Goal: Task Accomplishment & Management: Manage account settings

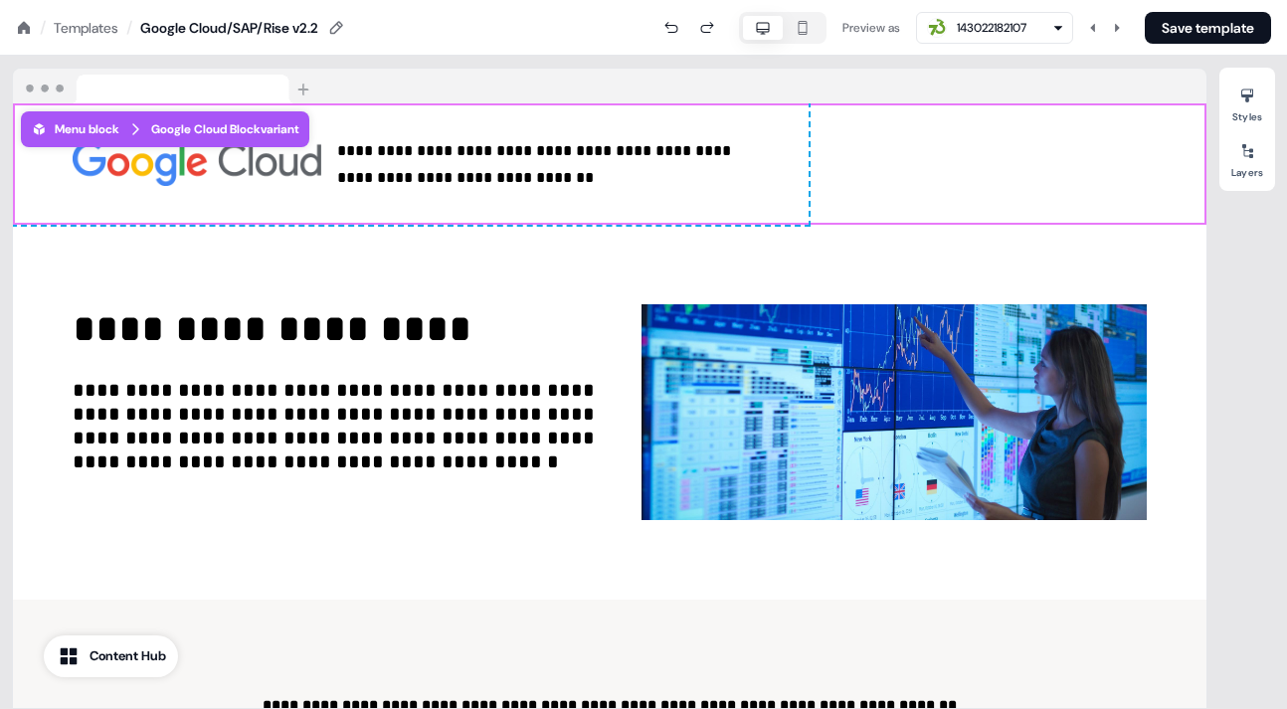
click at [79, 20] on div "Templates" at bounding box center [86, 28] width 65 height 20
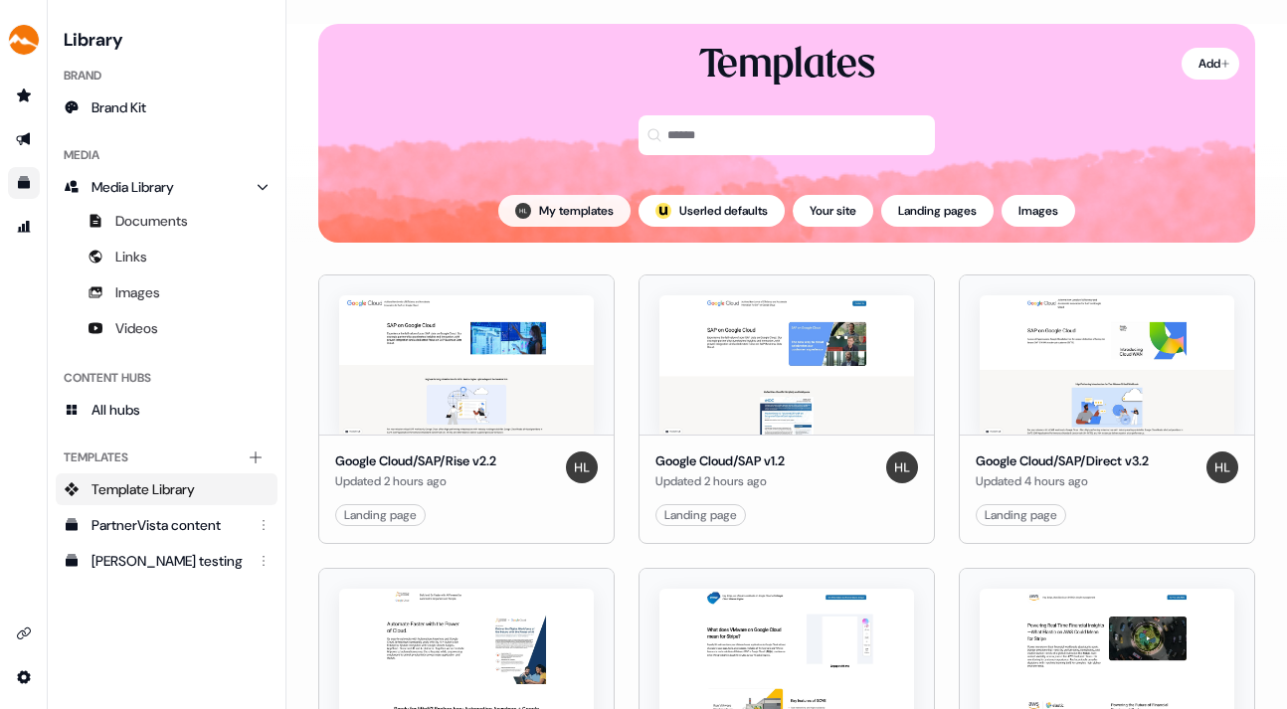
click at [550, 207] on button "My templates" at bounding box center [564, 211] width 132 height 32
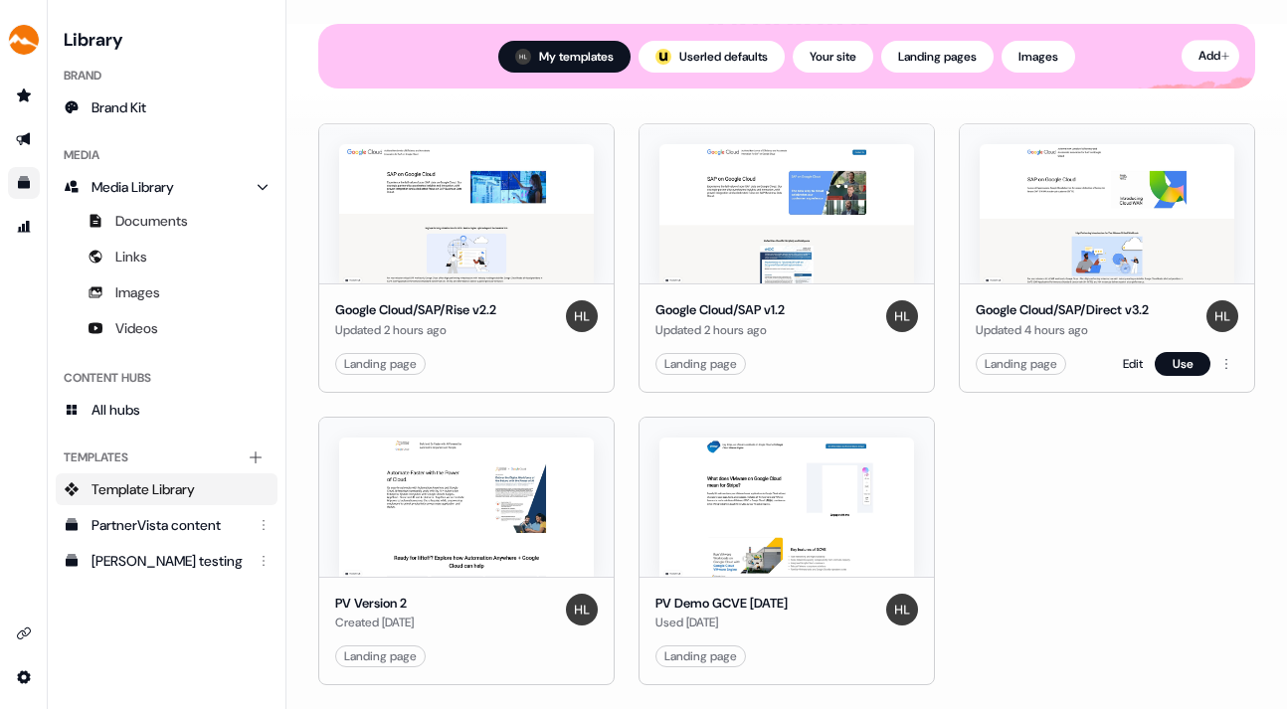
scroll to position [213, 0]
click at [809, 354] on link "Edit" at bounding box center [813, 364] width 20 height 20
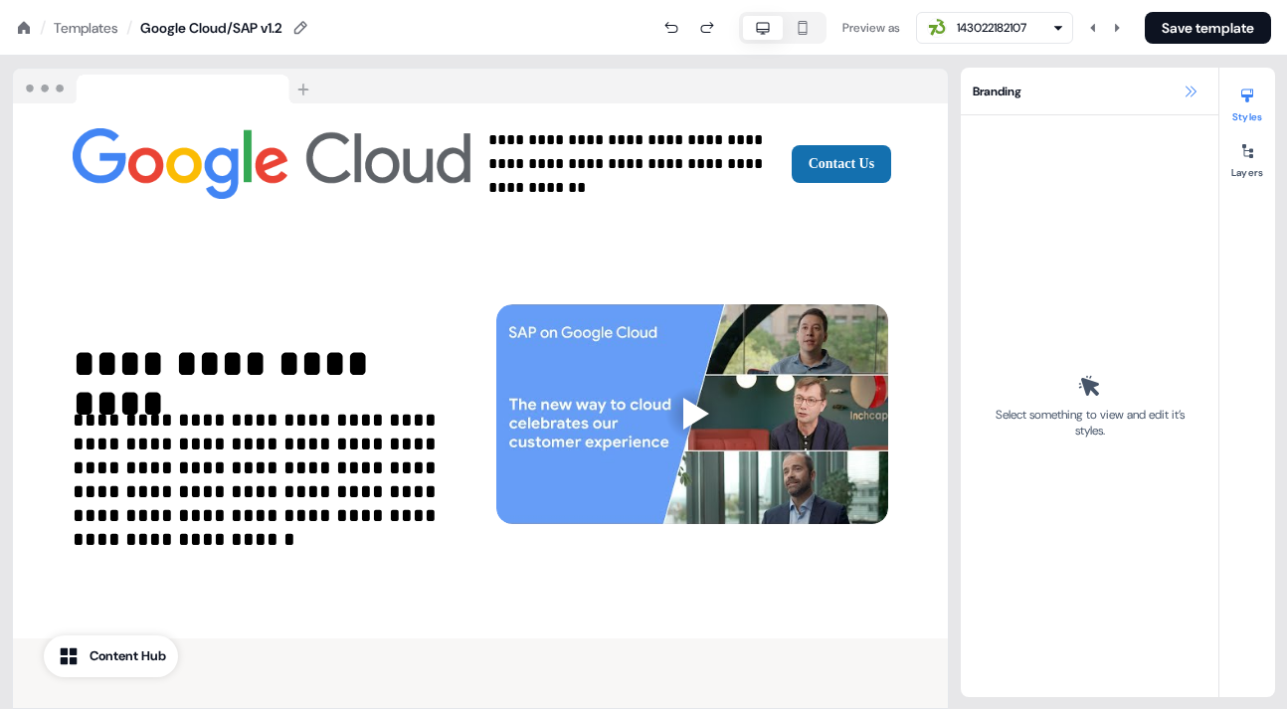
click at [1192, 87] on icon at bounding box center [1190, 92] width 16 height 16
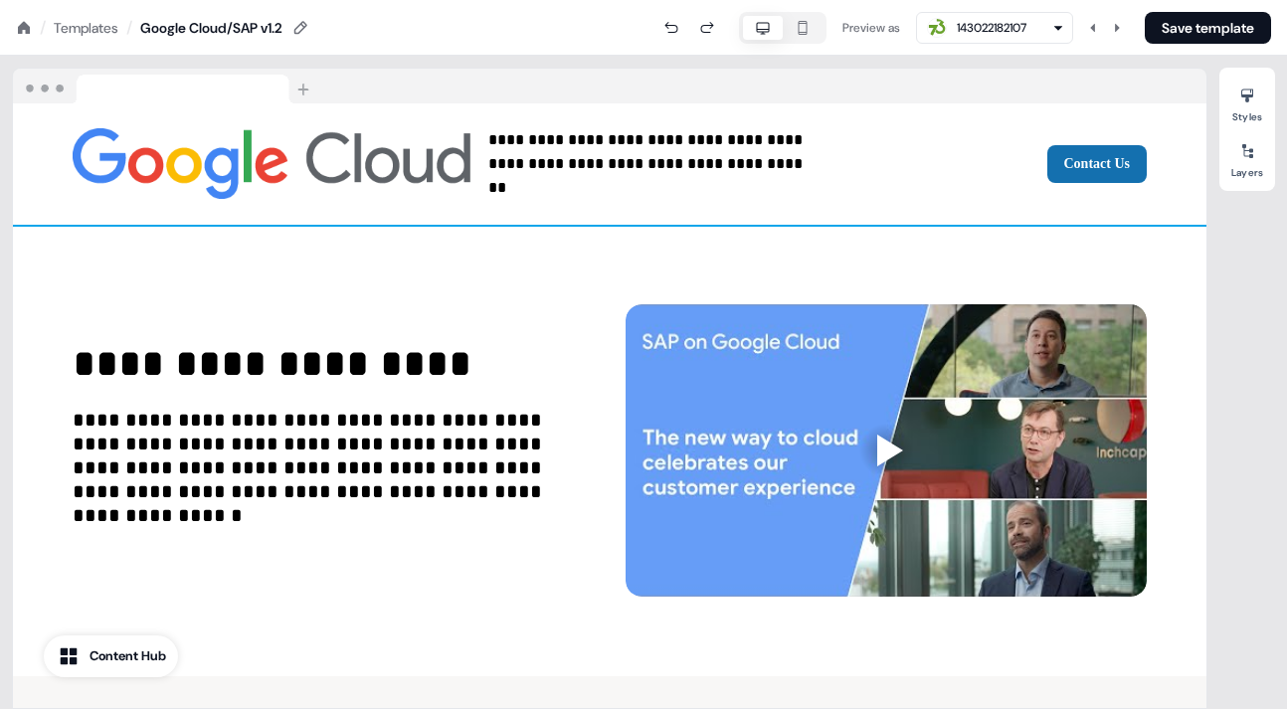
click at [999, 117] on div "**********" at bounding box center [609, 163] width 1193 height 121
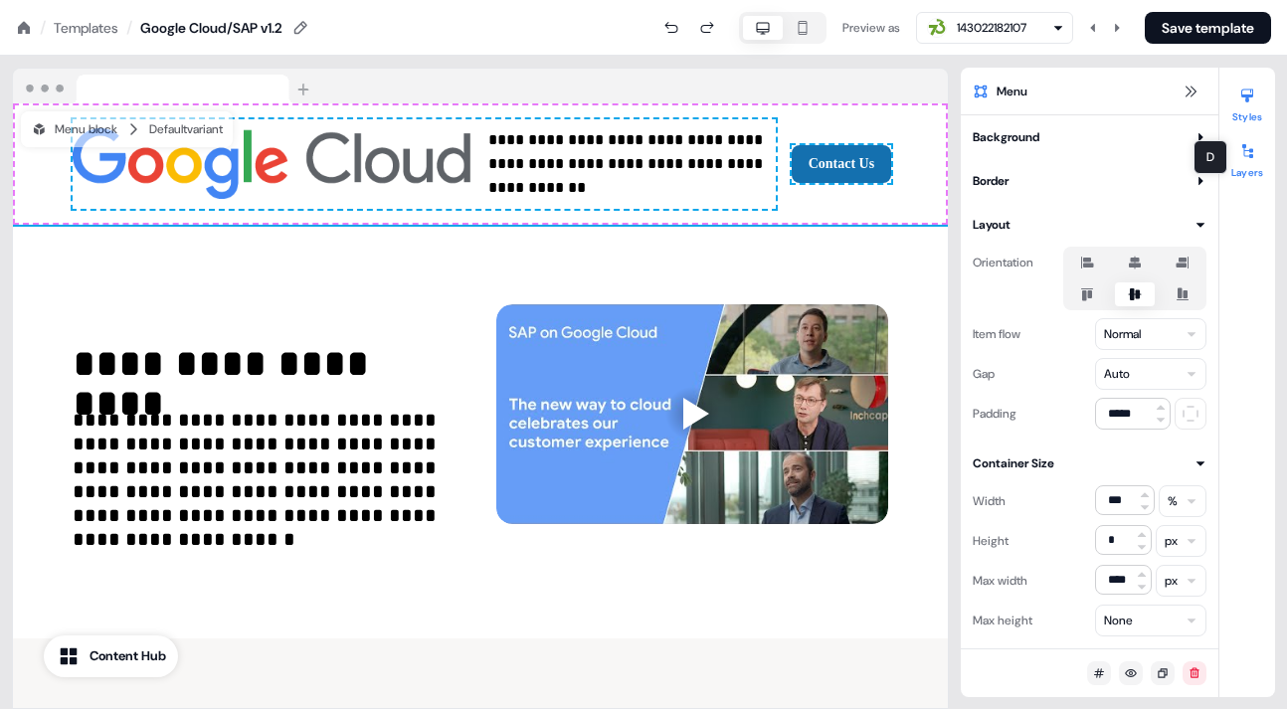
click at [1248, 152] on icon at bounding box center [1247, 151] width 16 height 16
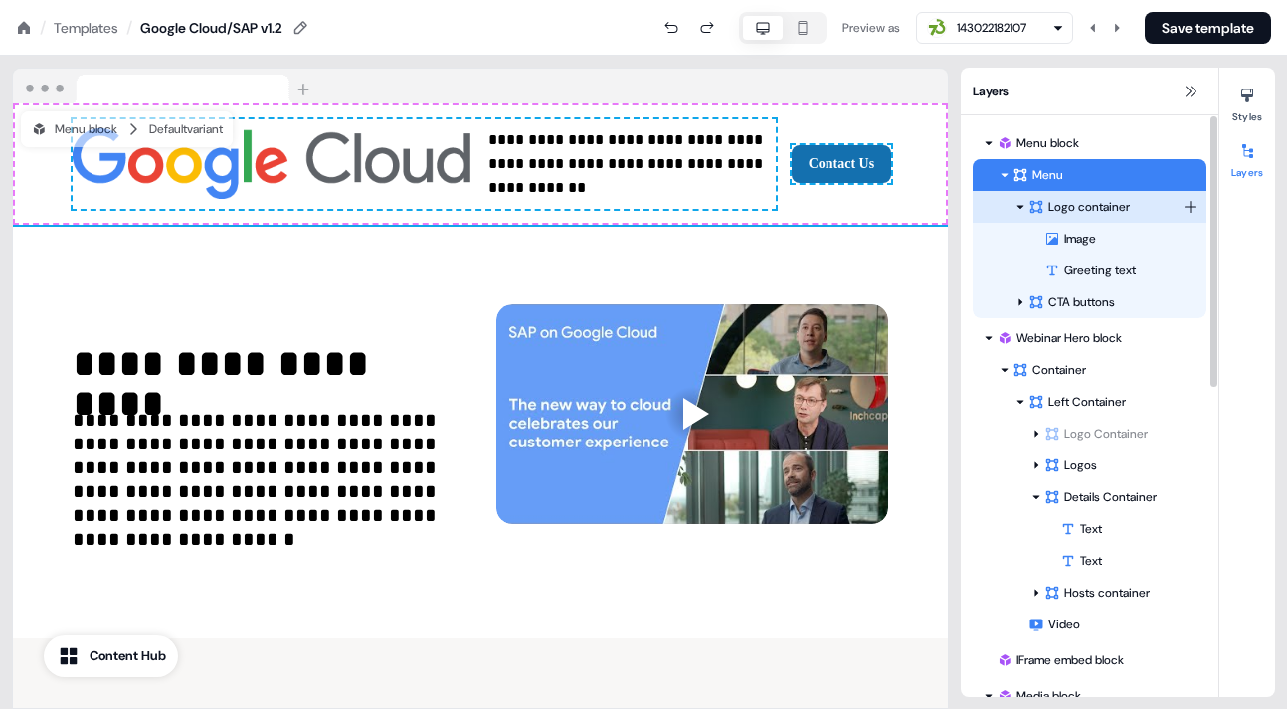
click at [1019, 204] on icon at bounding box center [1020, 207] width 10 height 10
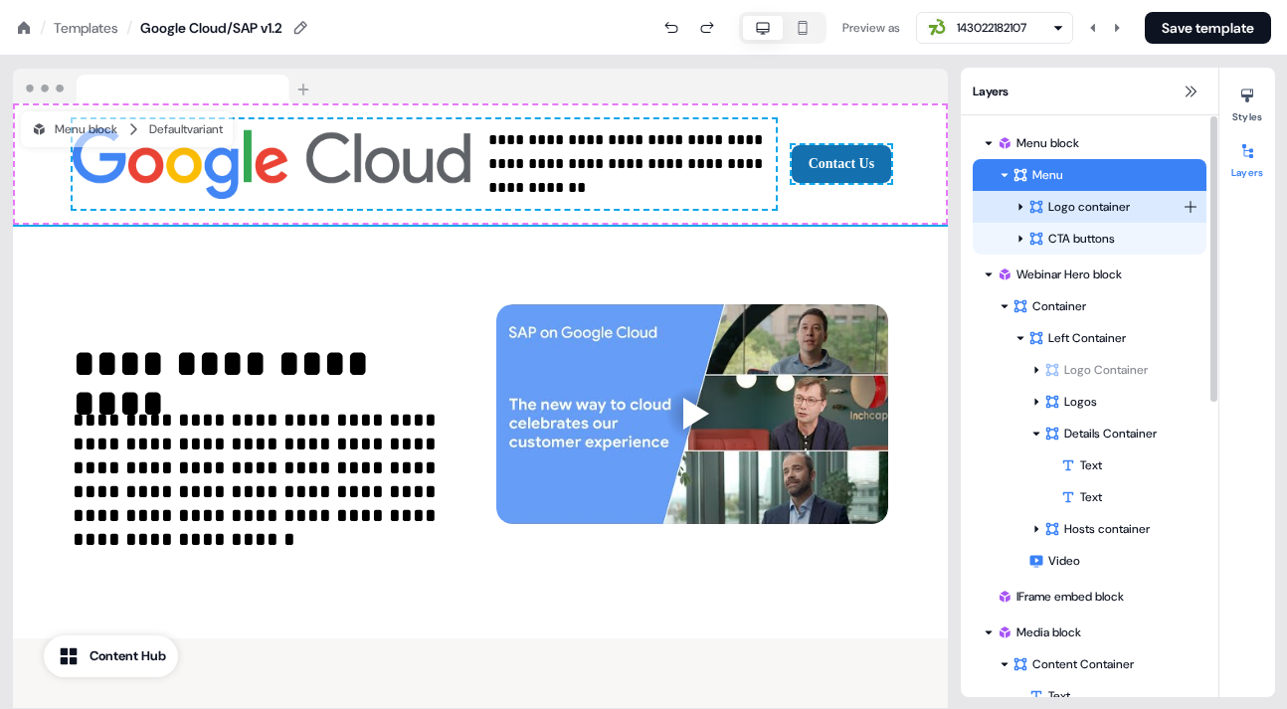
click at [1019, 204] on icon at bounding box center [1020, 207] width 10 height 10
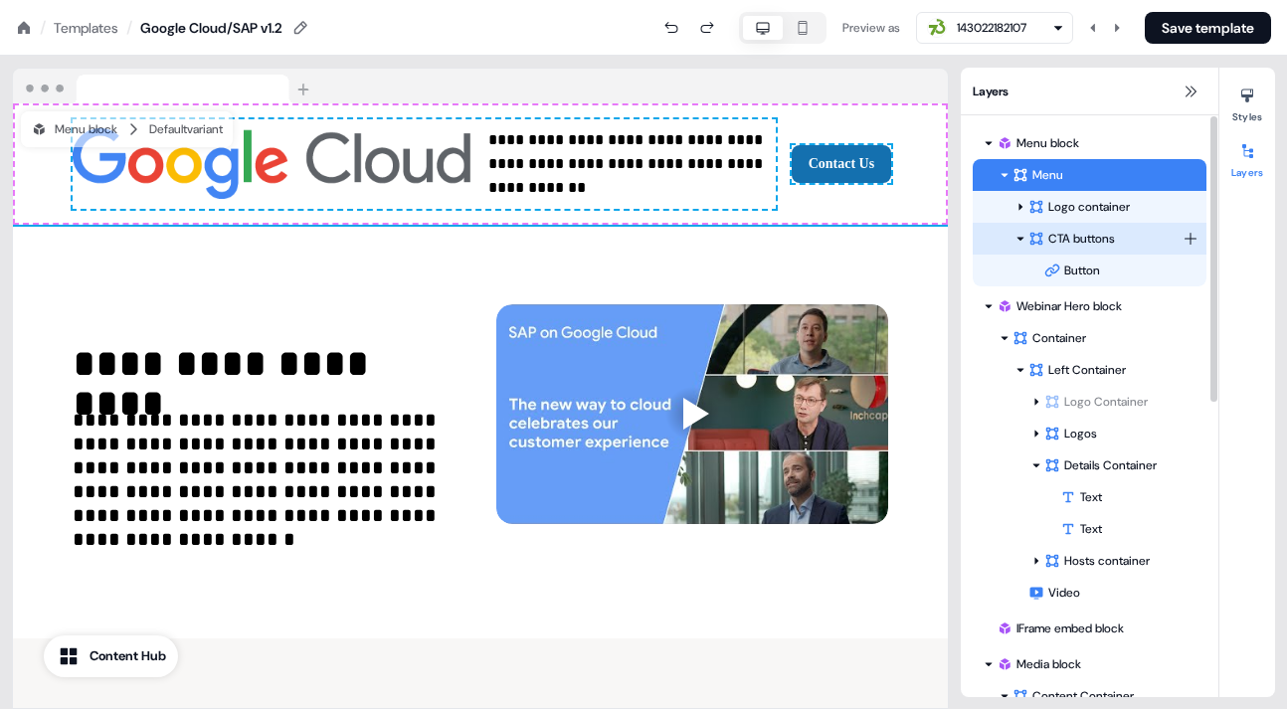
click at [1020, 235] on icon at bounding box center [1020, 239] width 10 height 10
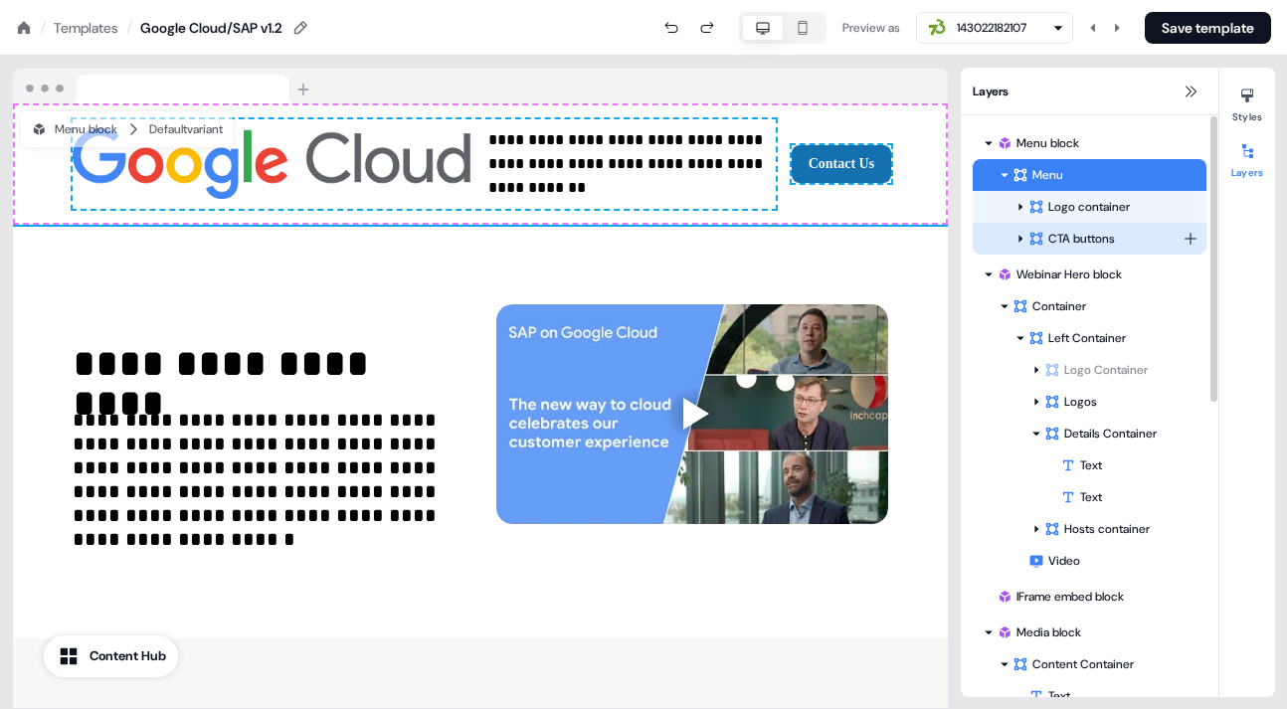
click at [1019, 236] on icon at bounding box center [1020, 239] width 10 height 10
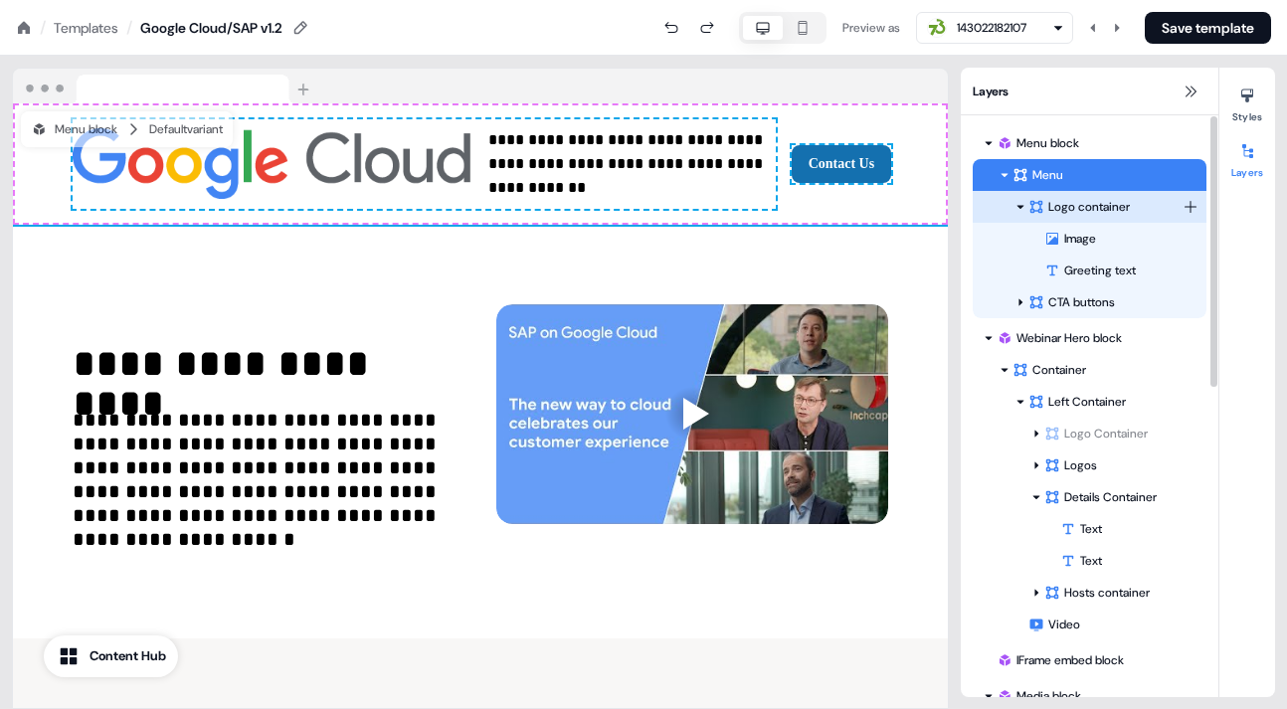
click at [1021, 200] on div at bounding box center [1020, 207] width 16 height 16
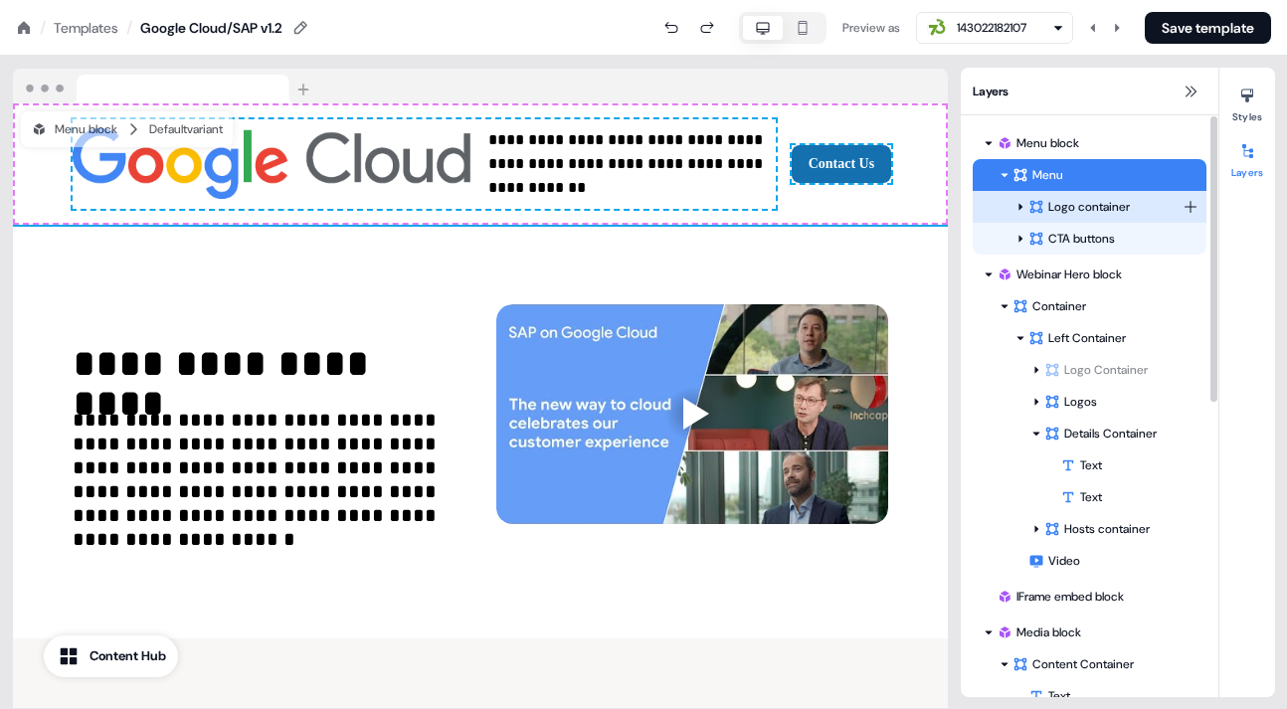
click at [1021, 200] on div at bounding box center [1020, 207] width 16 height 16
click at [1189, 87] on icon at bounding box center [1190, 92] width 16 height 16
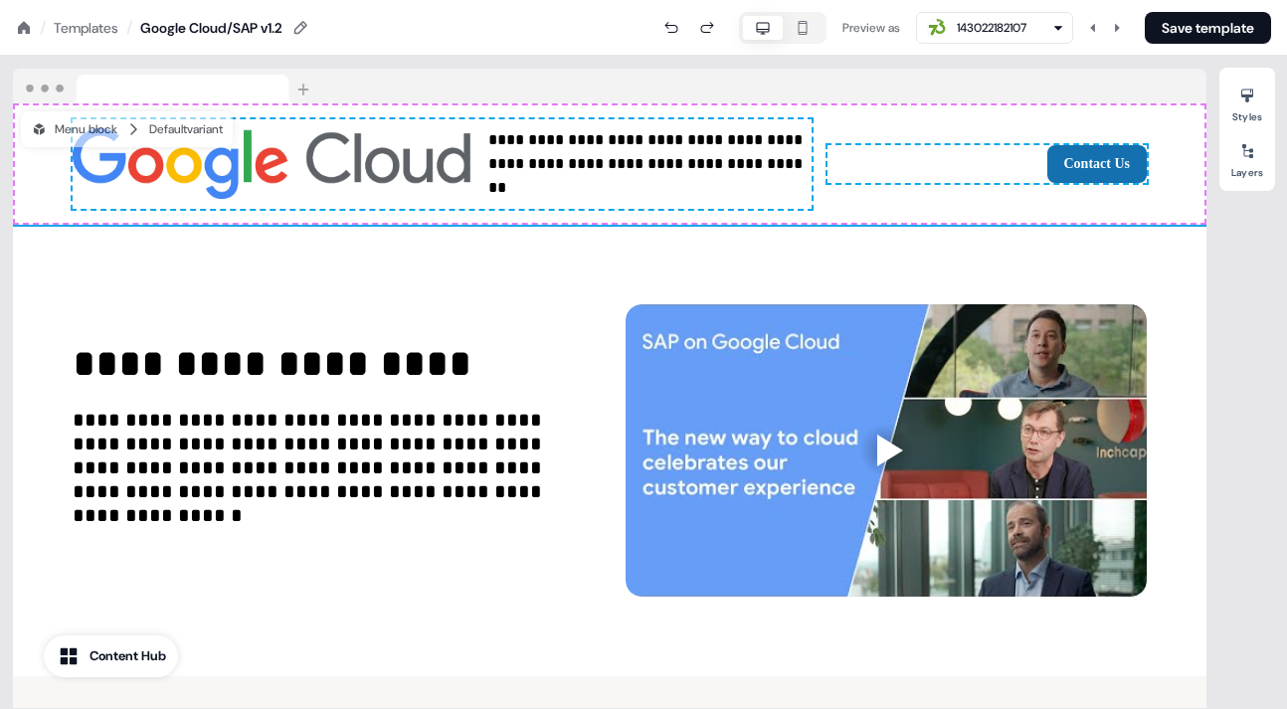
click at [83, 24] on div "Templates" at bounding box center [86, 28] width 65 height 20
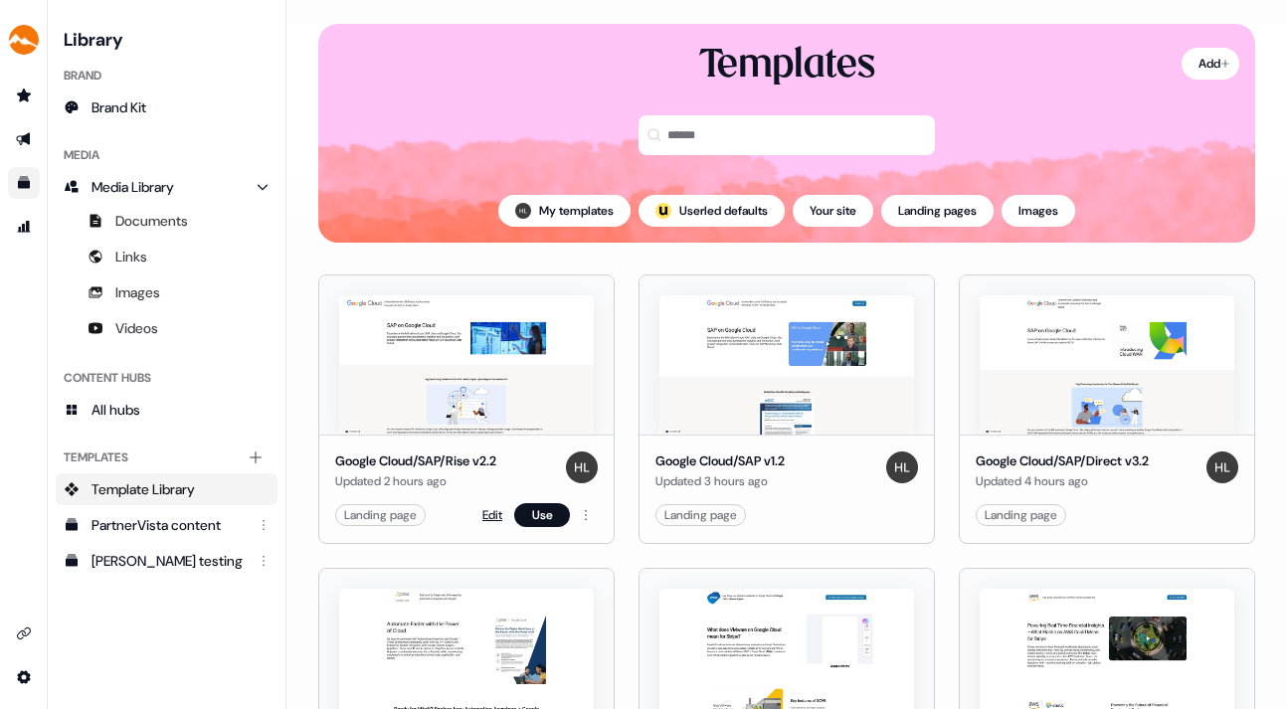
click at [488, 513] on link "Edit" at bounding box center [492, 515] width 20 height 20
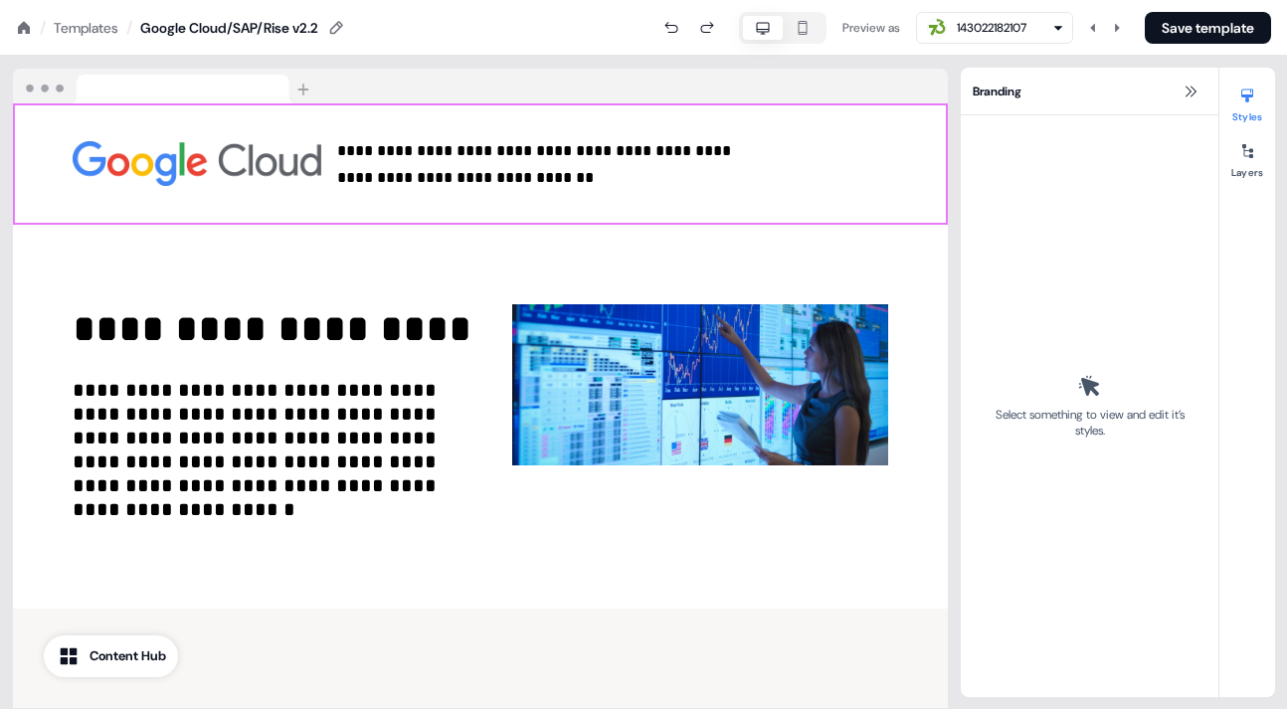
click at [819, 145] on div "**********" at bounding box center [480, 163] width 935 height 121
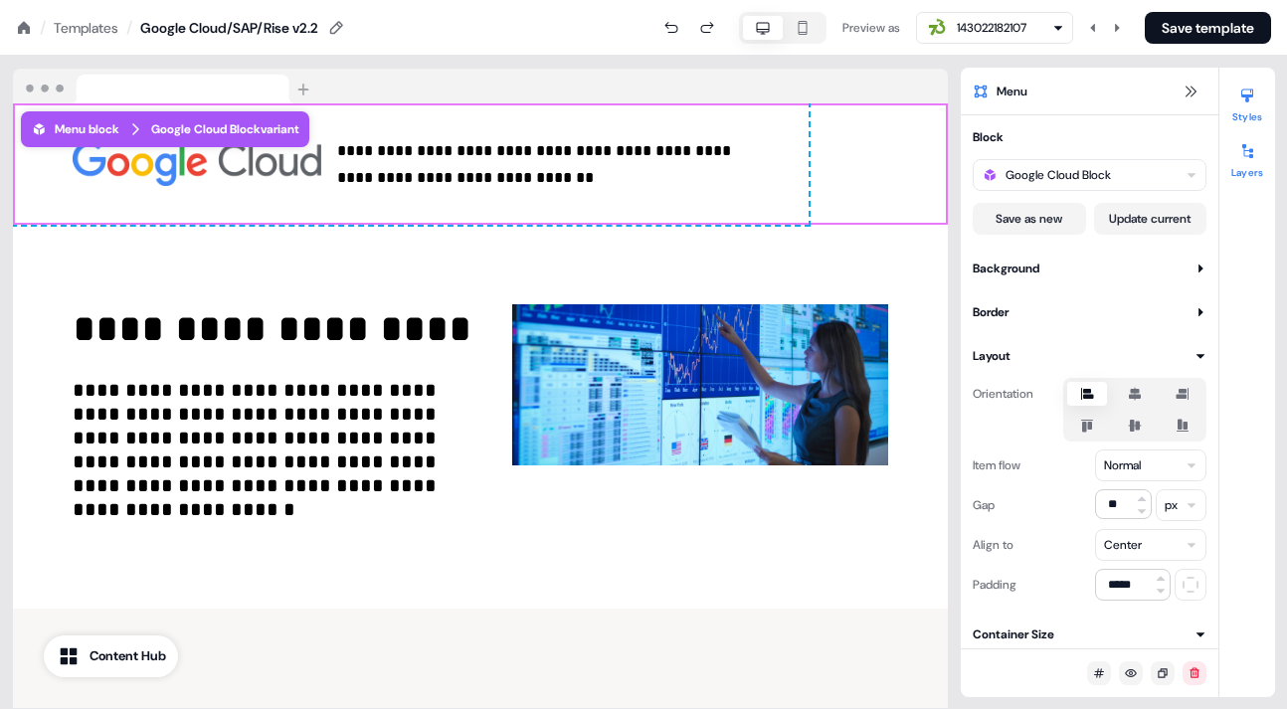
click at [1259, 155] on div at bounding box center [1247, 151] width 32 height 32
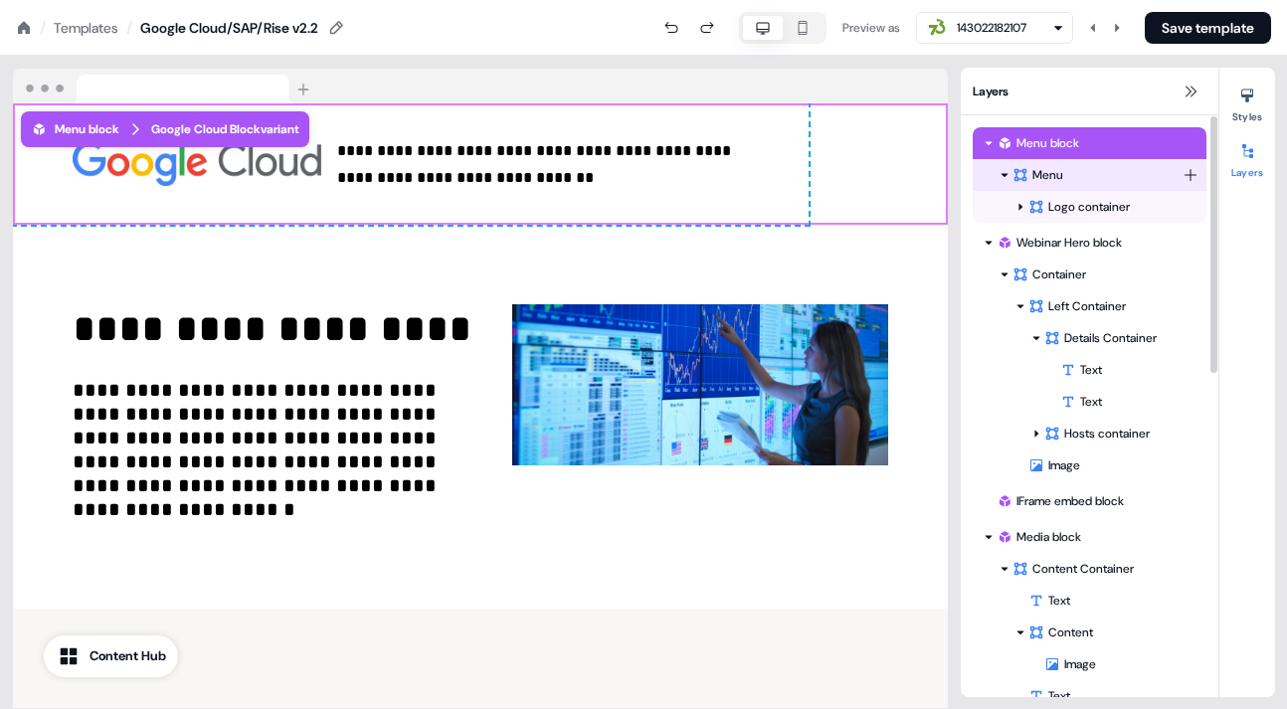
click at [1049, 169] on div "Menu" at bounding box center [1097, 175] width 170 height 20
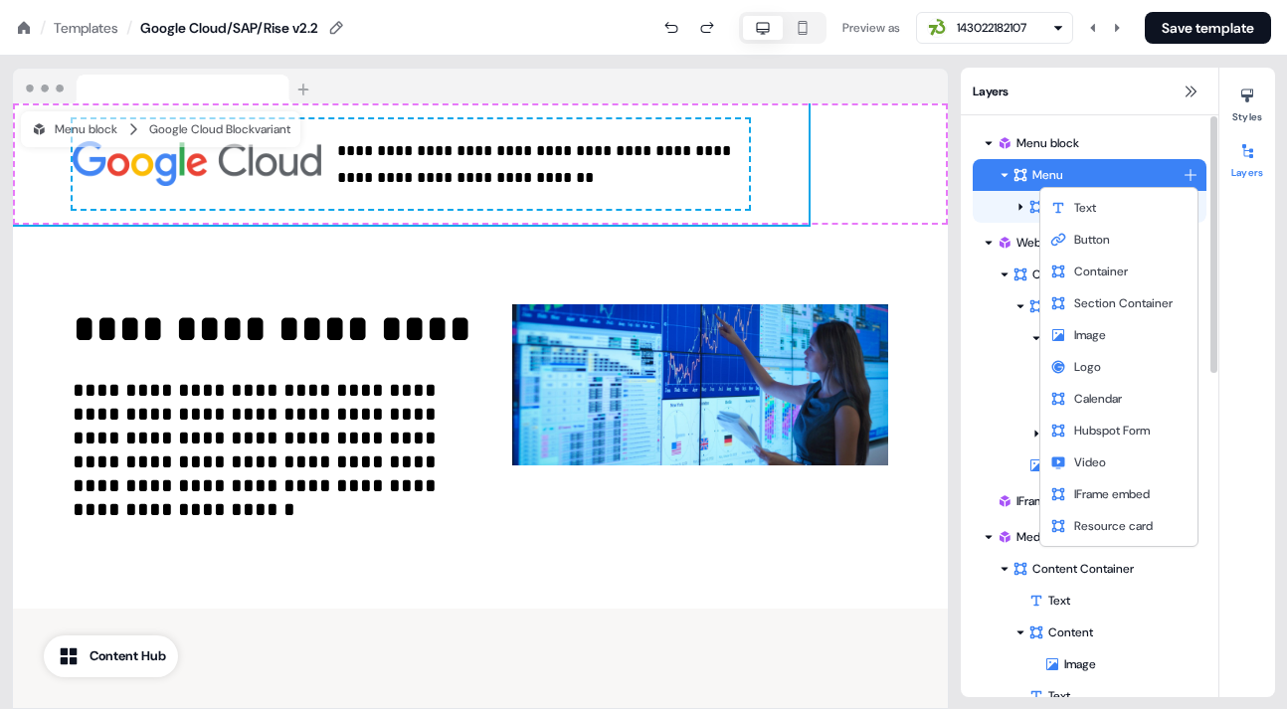
click at [1192, 0] on html "**********" at bounding box center [643, 0] width 1287 height 0
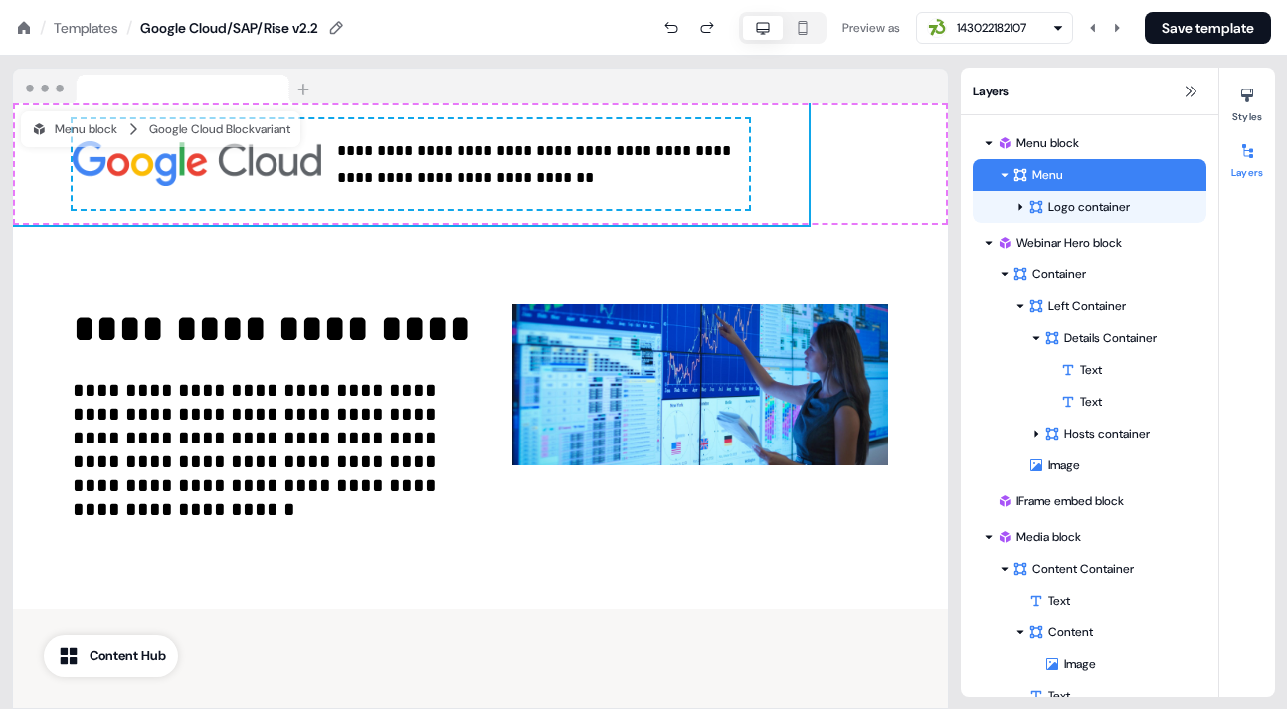
click at [913, 0] on html "**********" at bounding box center [643, 0] width 1287 height 0
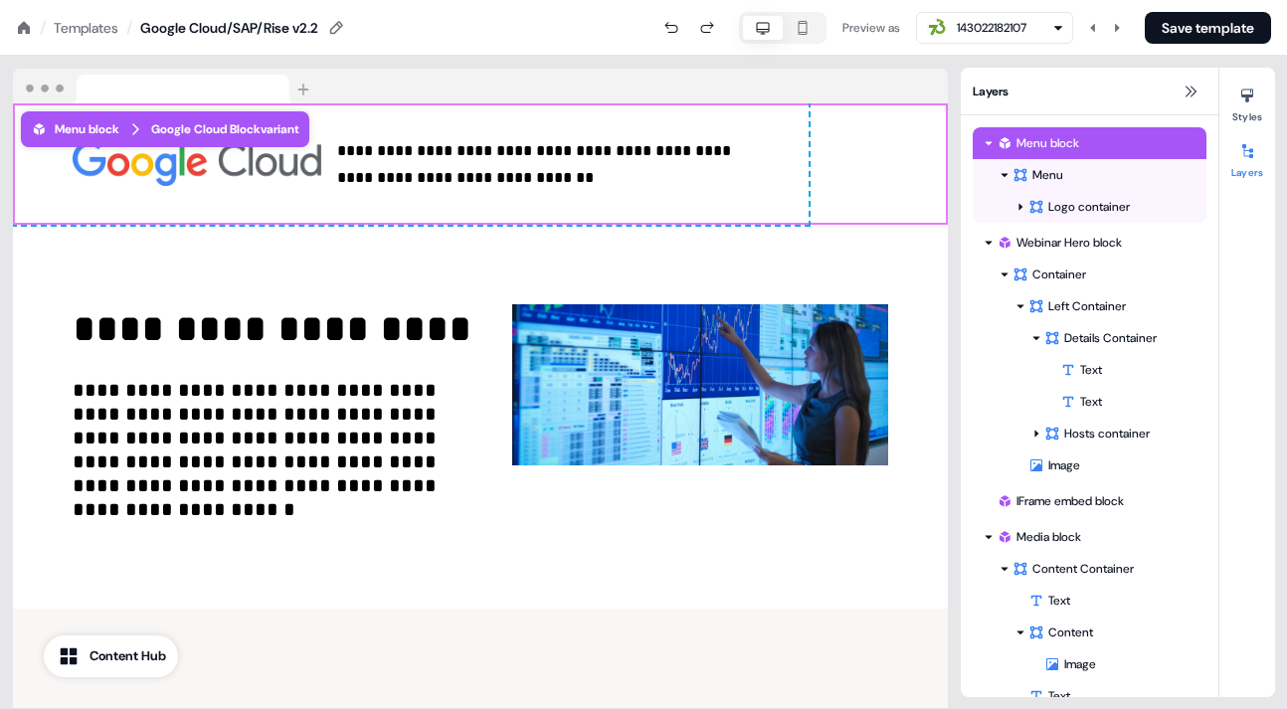
click at [897, 151] on div "**********" at bounding box center [480, 163] width 935 height 121
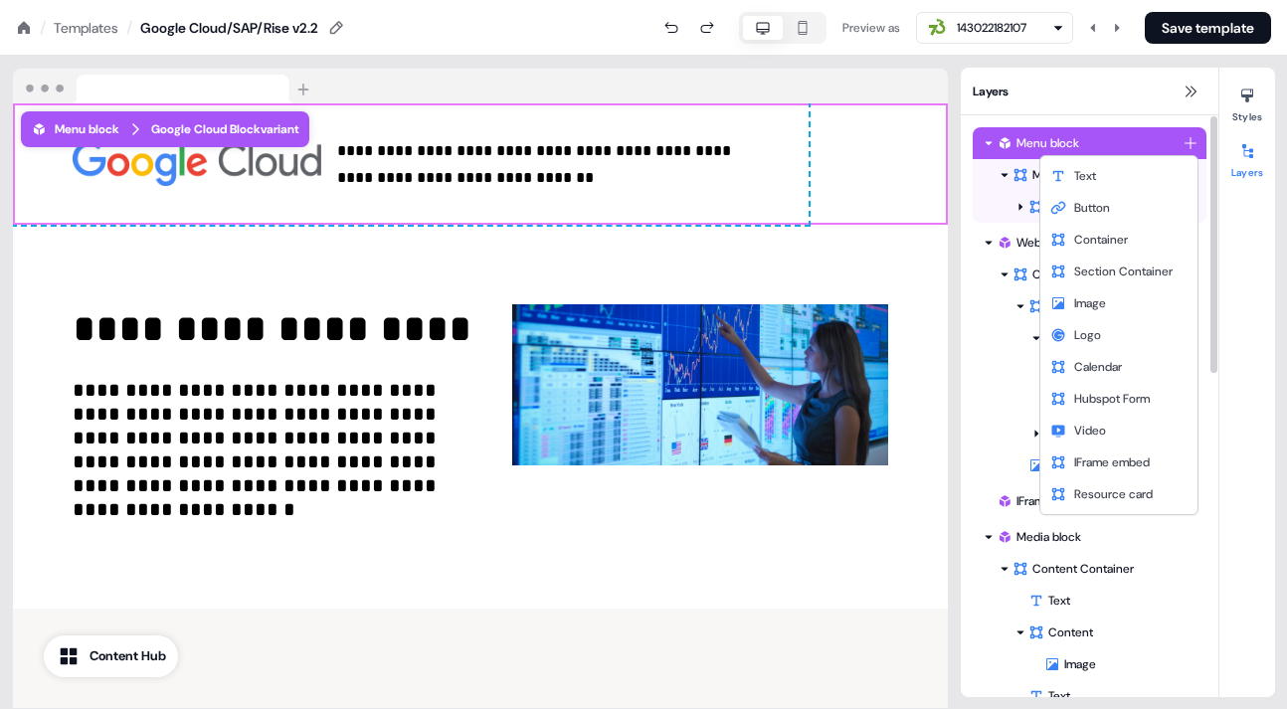
click at [1187, 0] on html "**********" at bounding box center [643, 0] width 1287 height 0
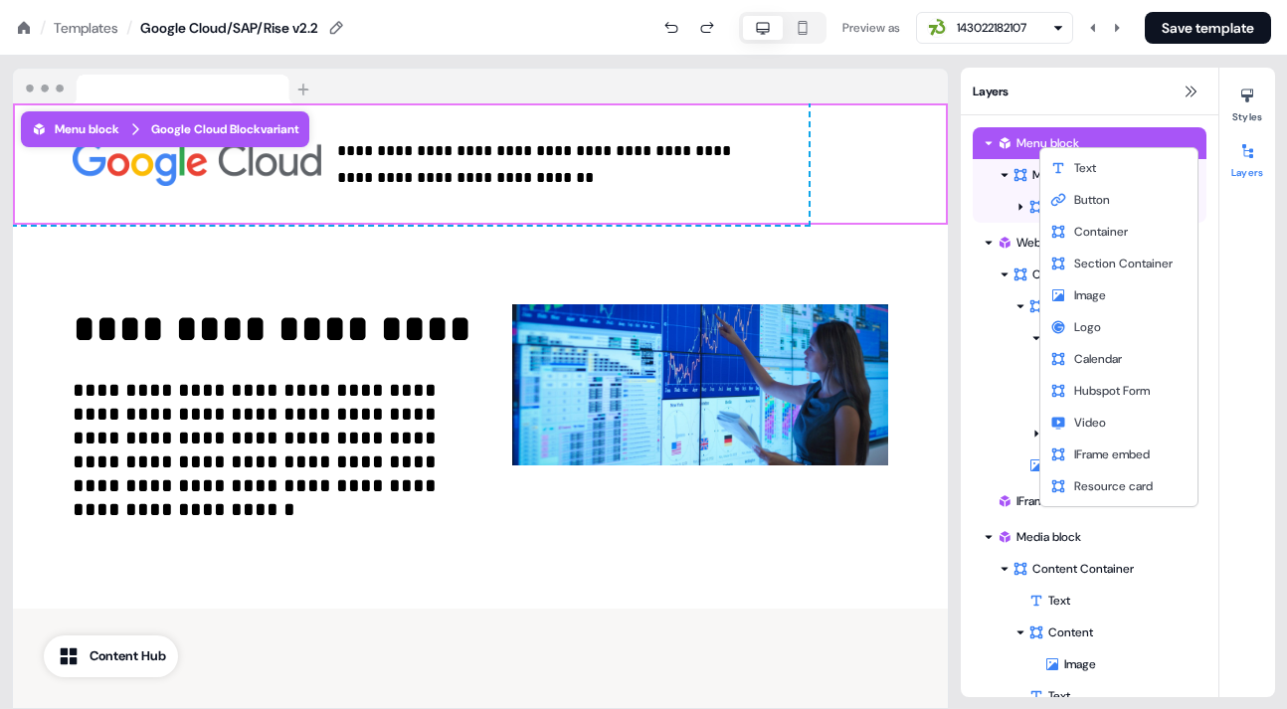
click at [901, 0] on html "**********" at bounding box center [643, 0] width 1287 height 0
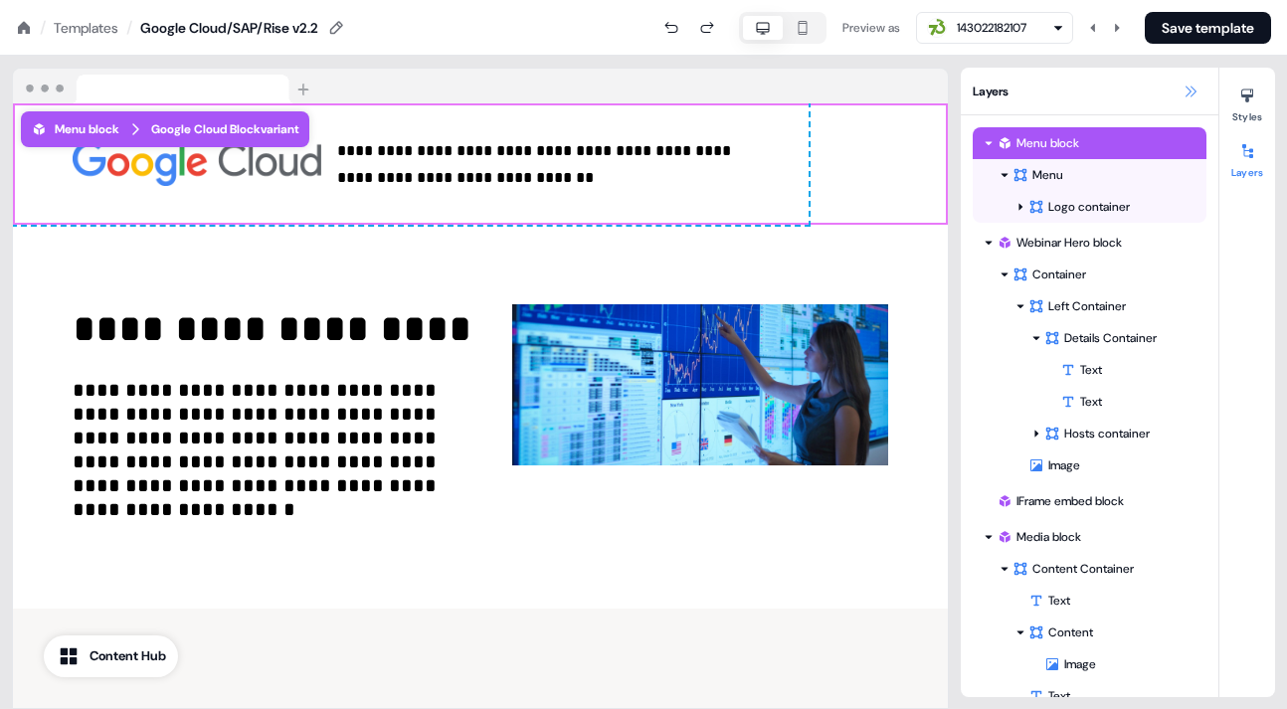
click at [1187, 89] on icon at bounding box center [1190, 92] width 16 height 16
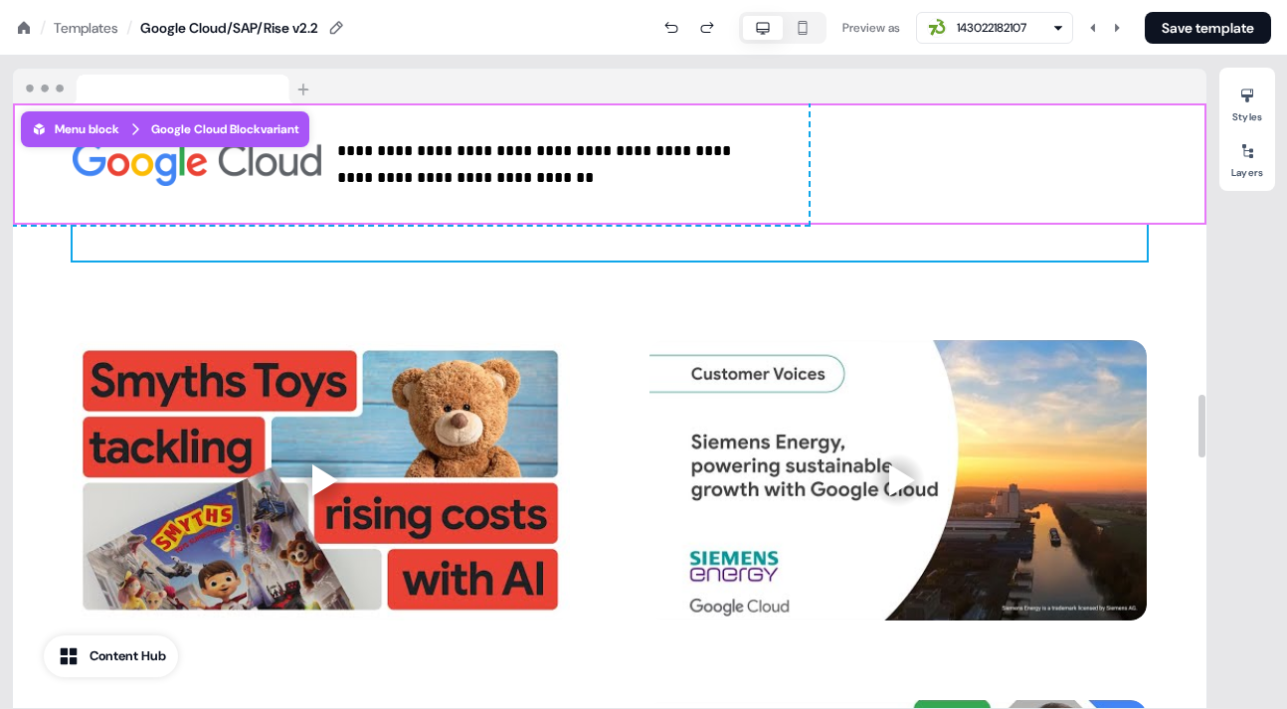
scroll to position [2836, 0]
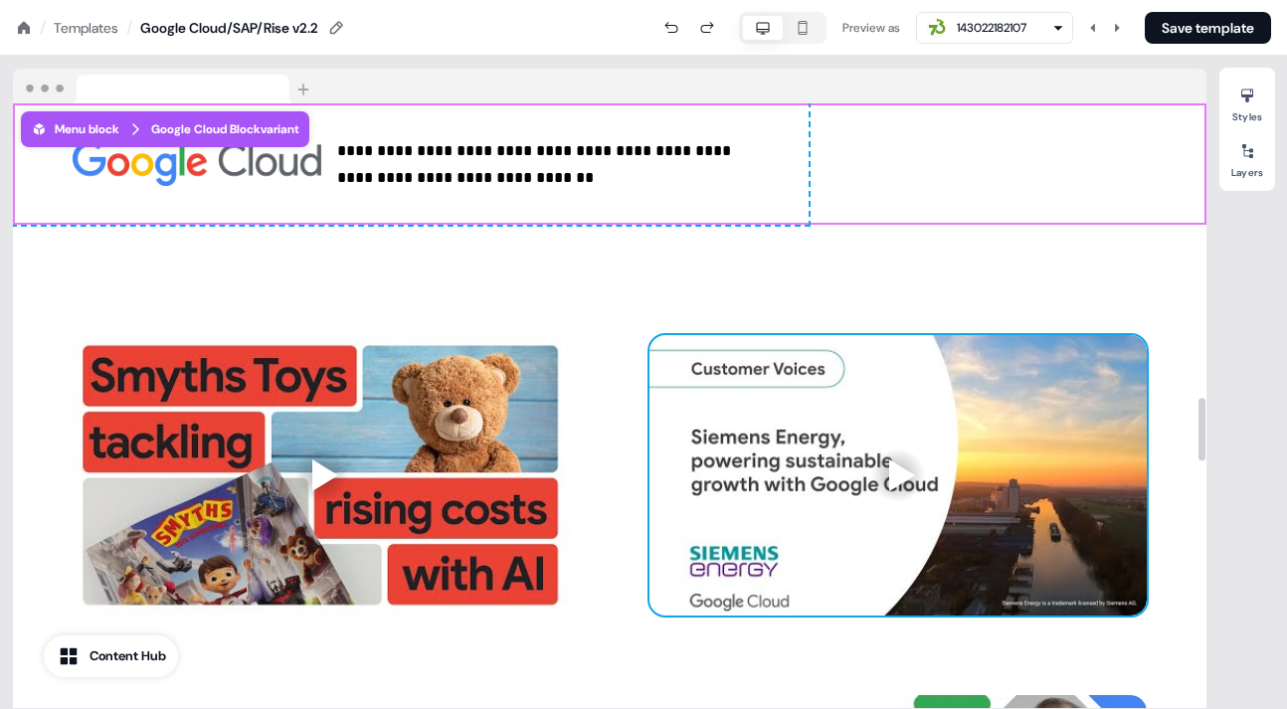
click at [753, 350] on div at bounding box center [897, 474] width 497 height 279
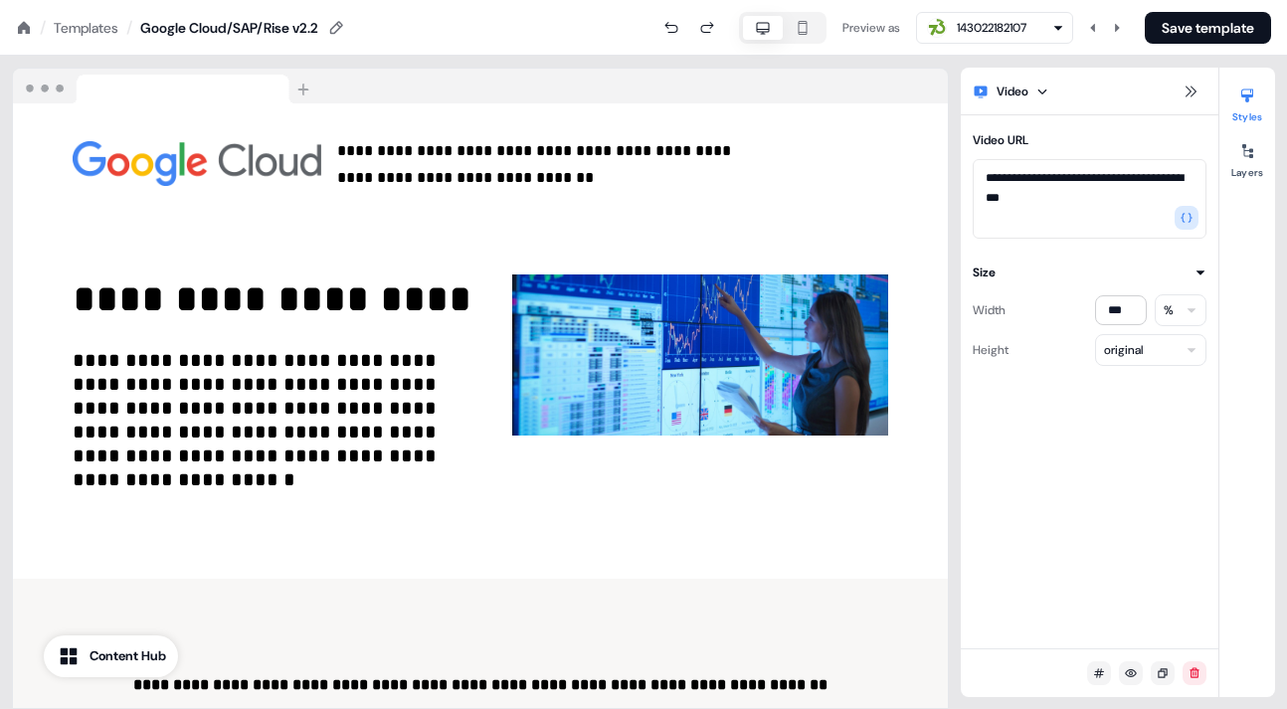
scroll to position [0, 0]
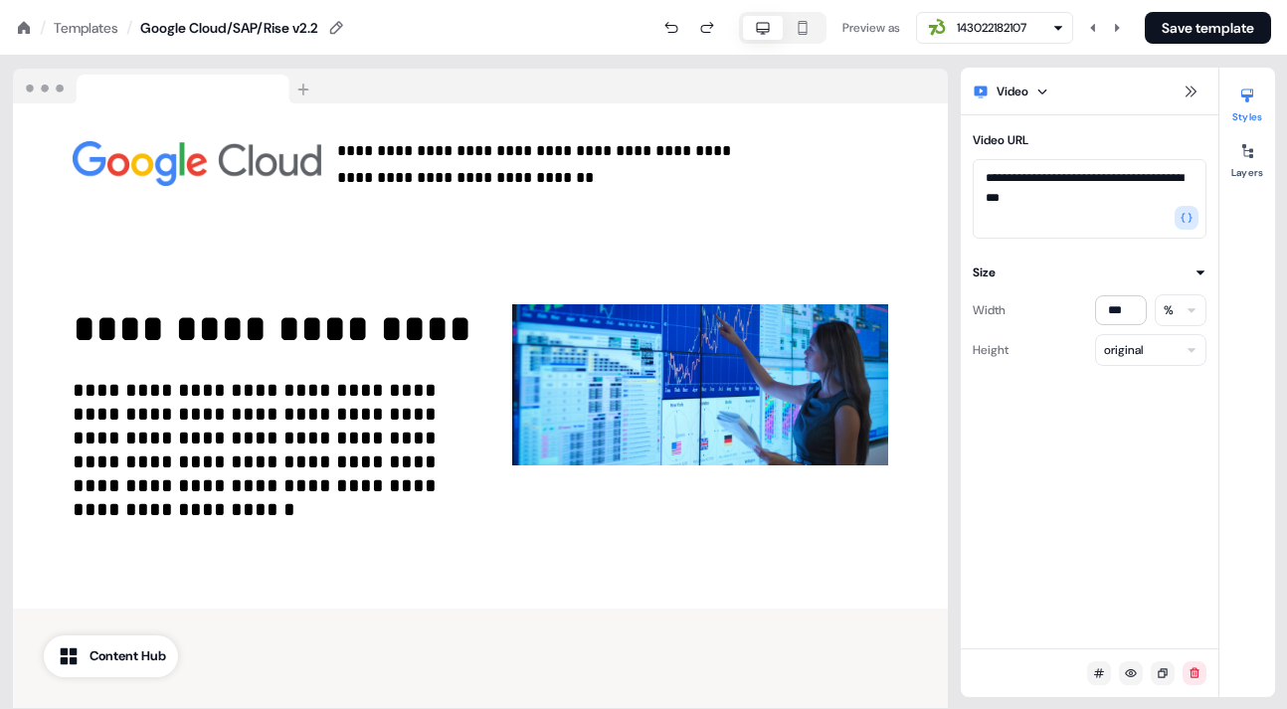
click at [88, 22] on div "Templates" at bounding box center [86, 28] width 65 height 20
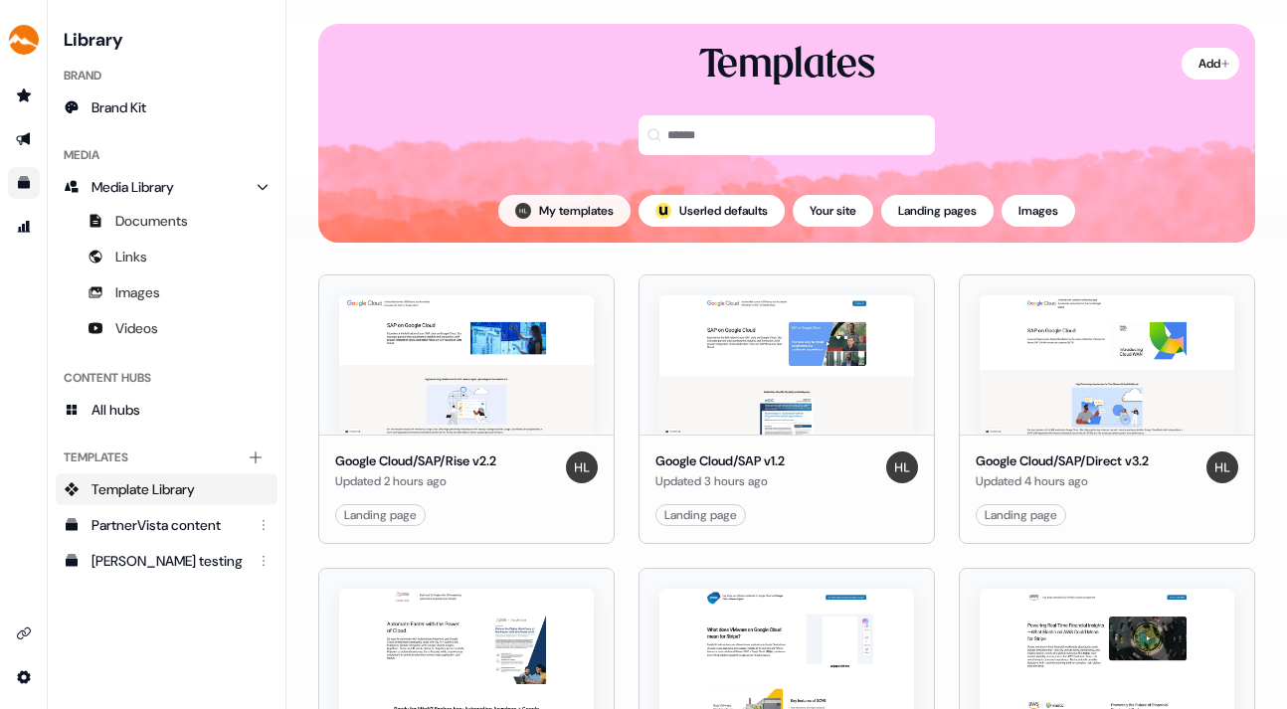
click at [565, 201] on button "My templates" at bounding box center [564, 211] width 132 height 32
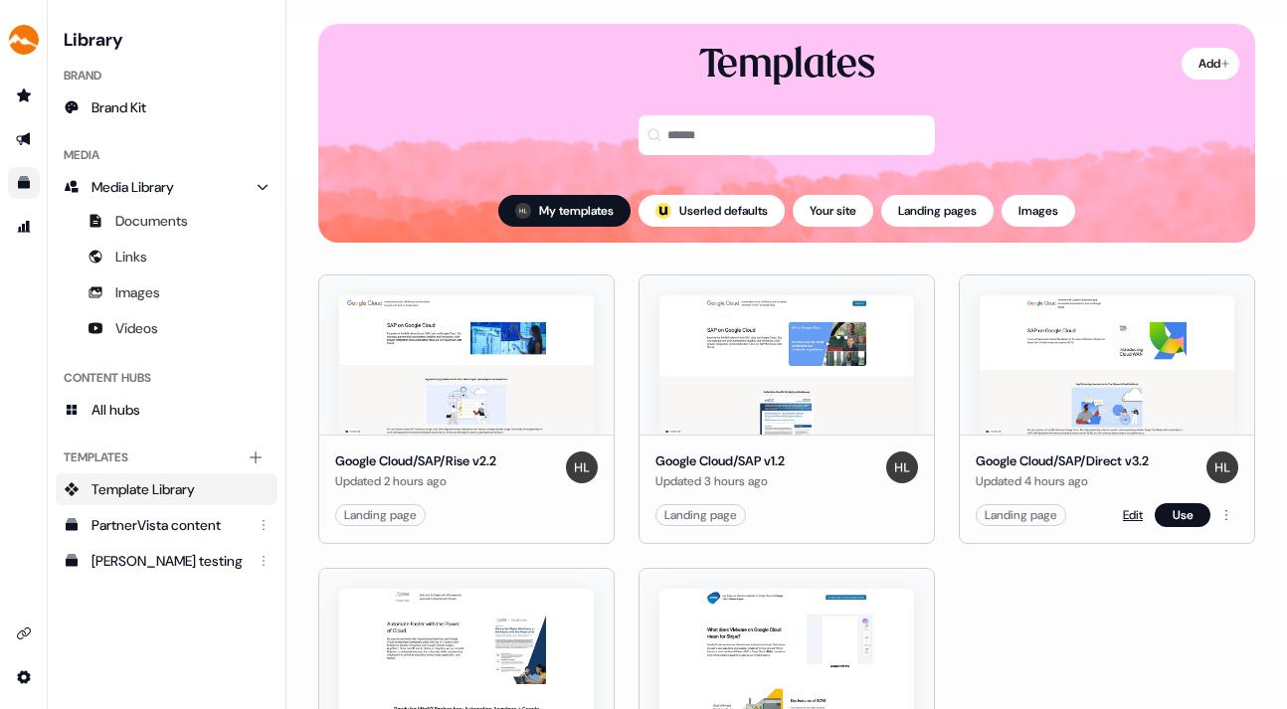
click at [1124, 508] on link "Edit" at bounding box center [1133, 515] width 20 height 20
click at [1123, 509] on link "Edit" at bounding box center [1133, 515] width 20 height 20
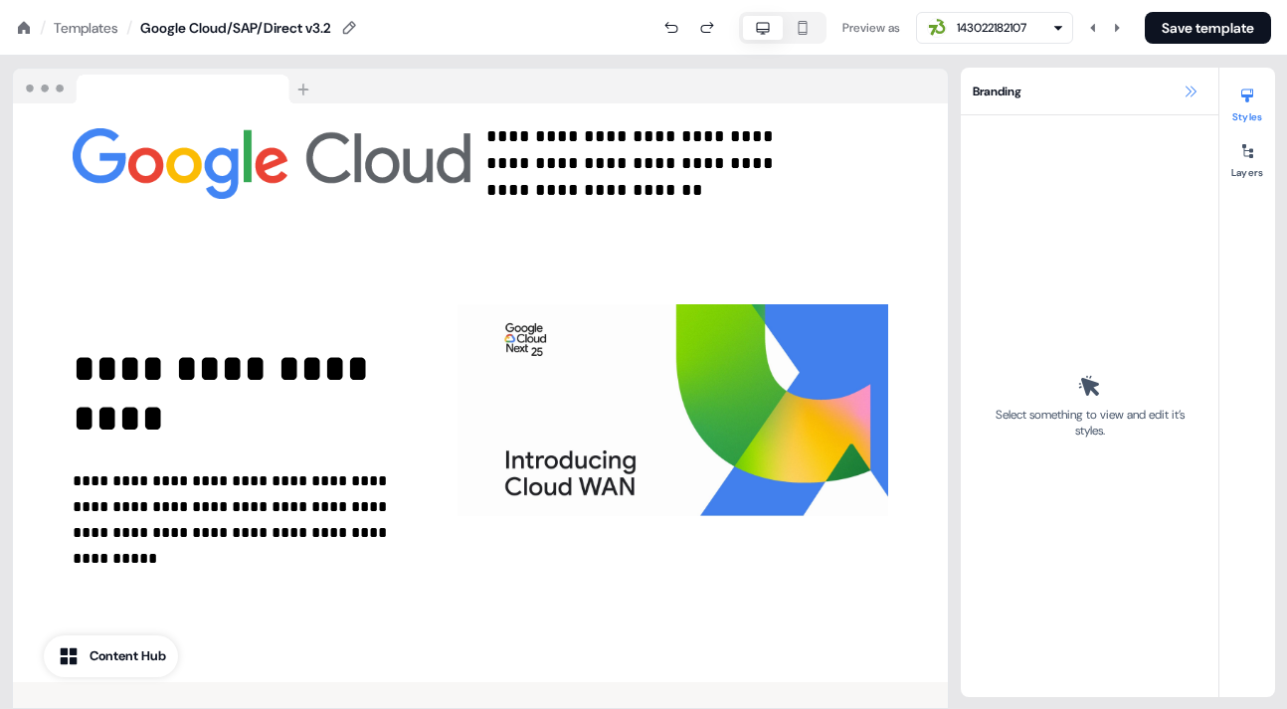
click at [1184, 92] on icon at bounding box center [1190, 92] width 16 height 16
click at [1191, 86] on icon at bounding box center [1190, 92] width 16 height 16
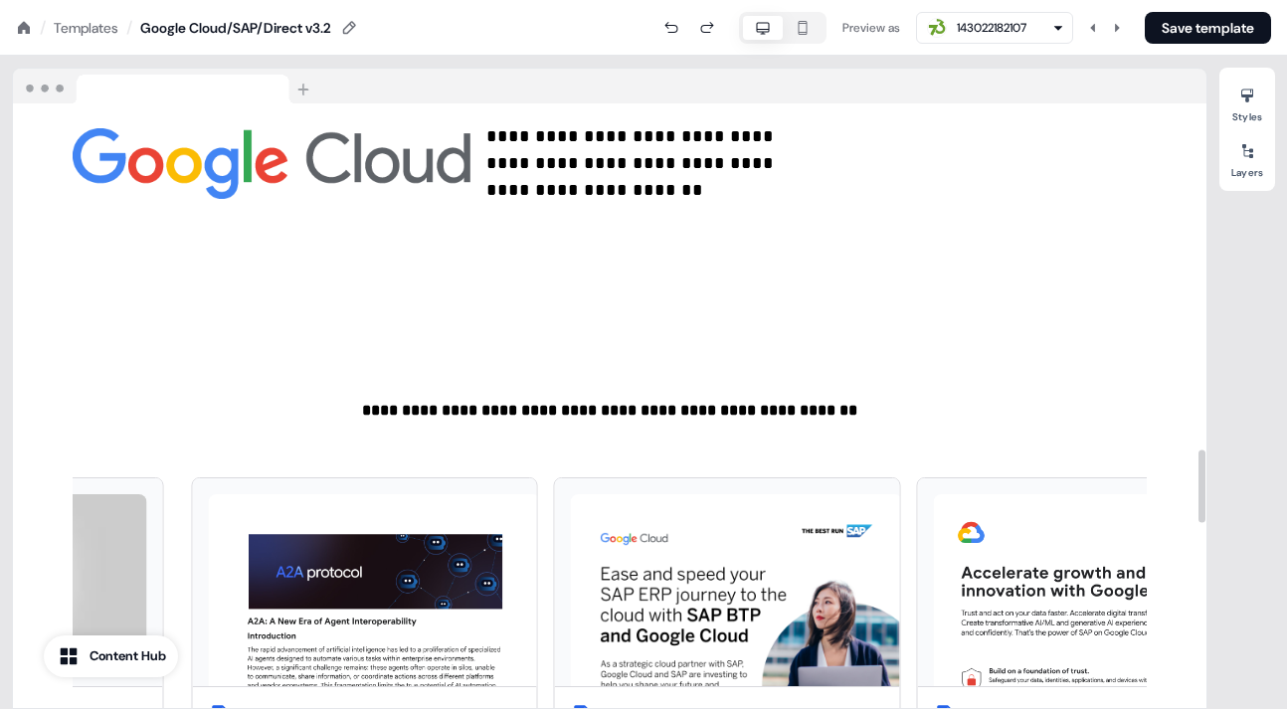
scroll to position [2852, 0]
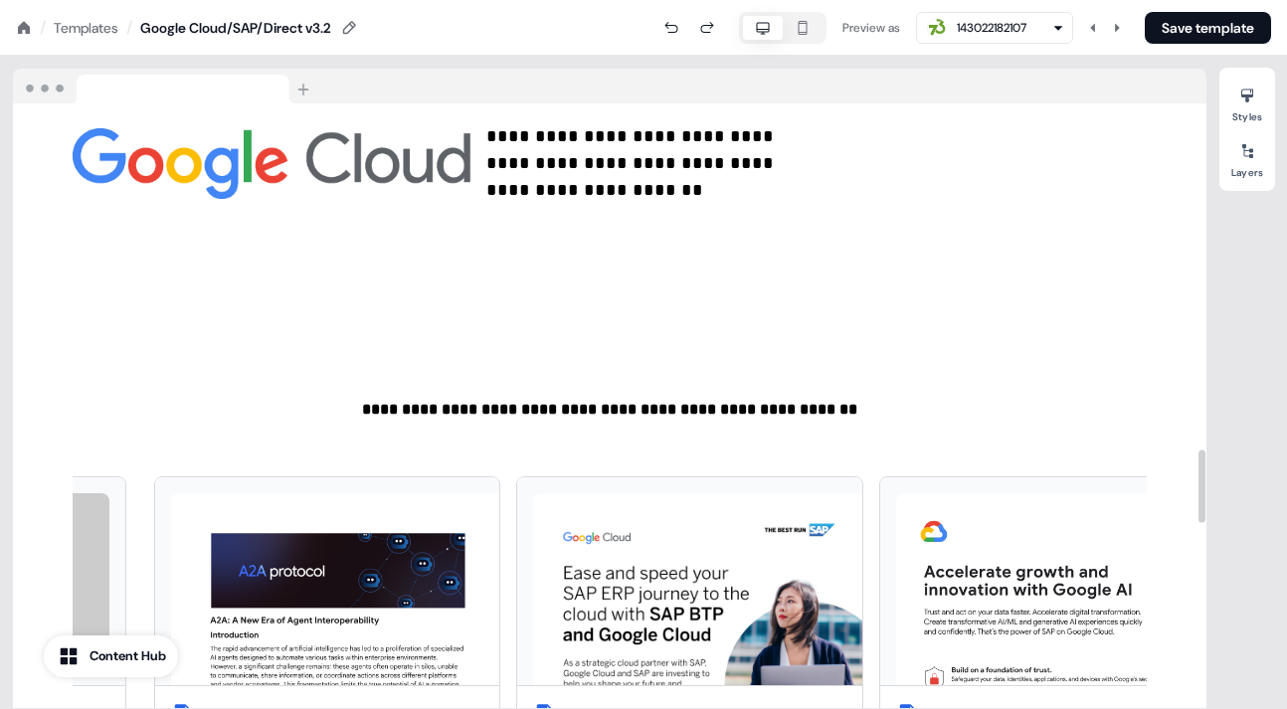
click at [124, 650] on div "Content Hub" at bounding box center [127, 656] width 77 height 20
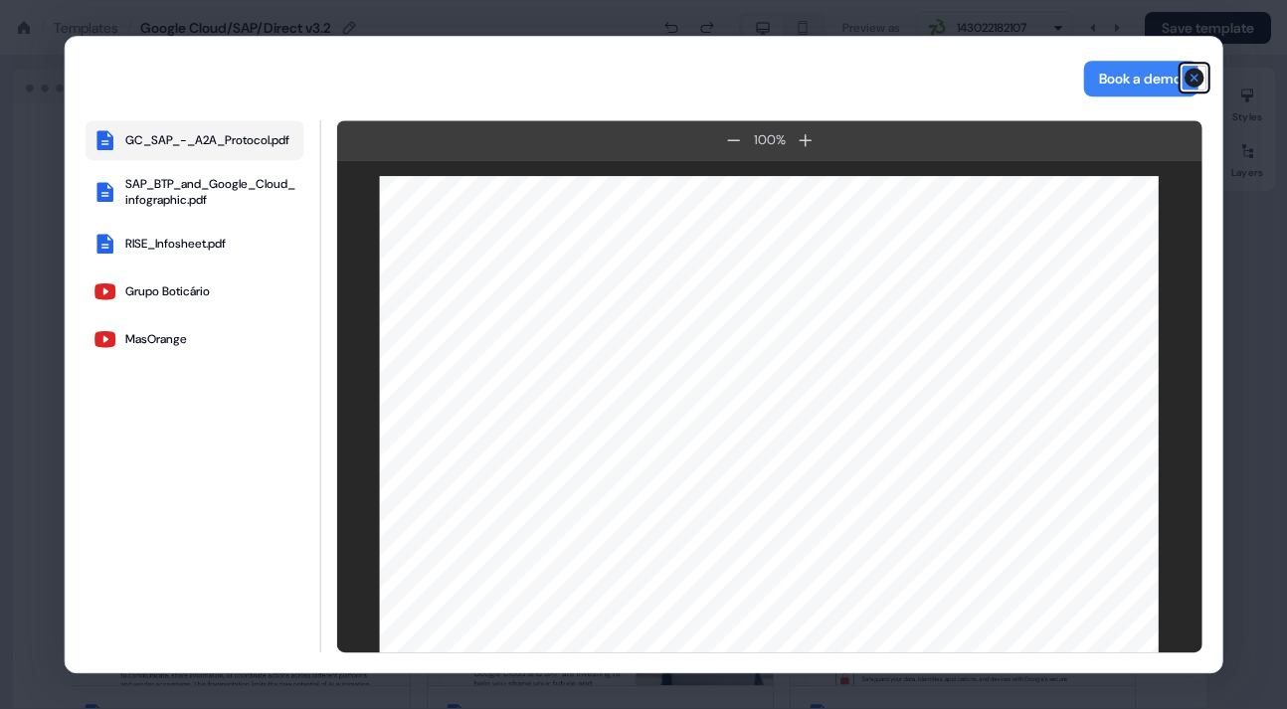
click at [1193, 81] on icon "button" at bounding box center [1194, 78] width 20 height 20
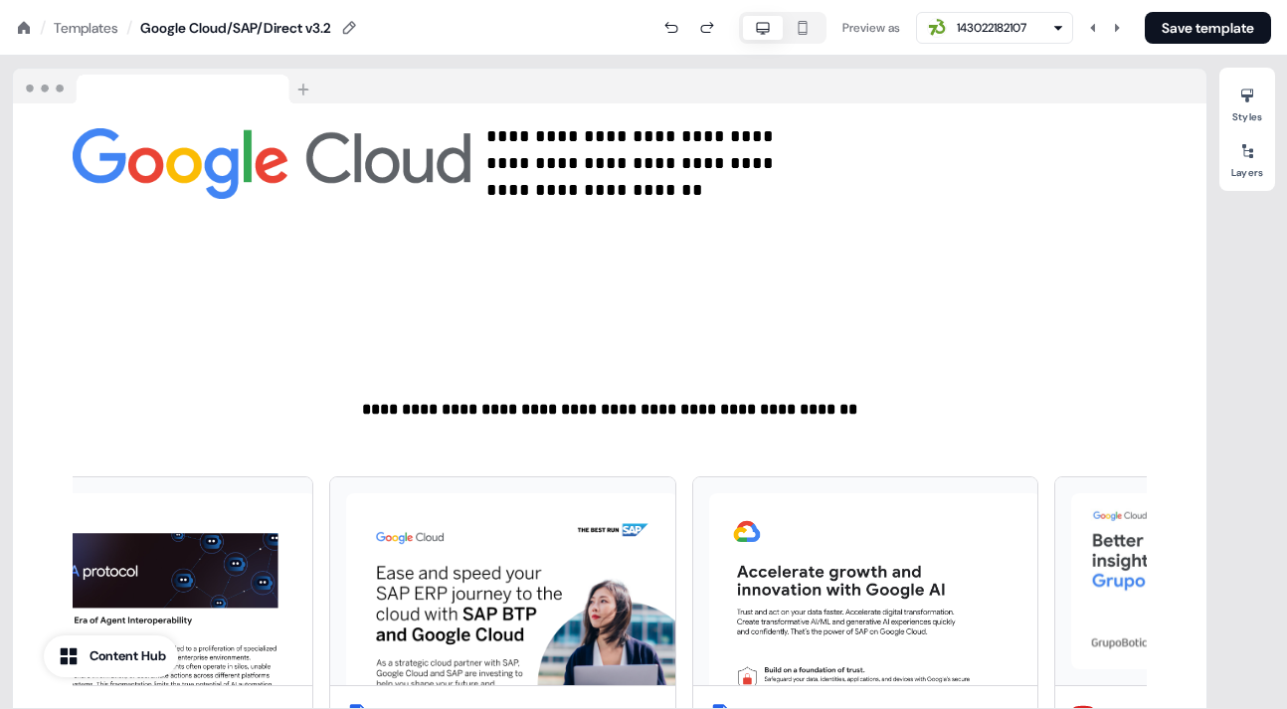
click at [24, 24] on icon at bounding box center [24, 27] width 12 height 12
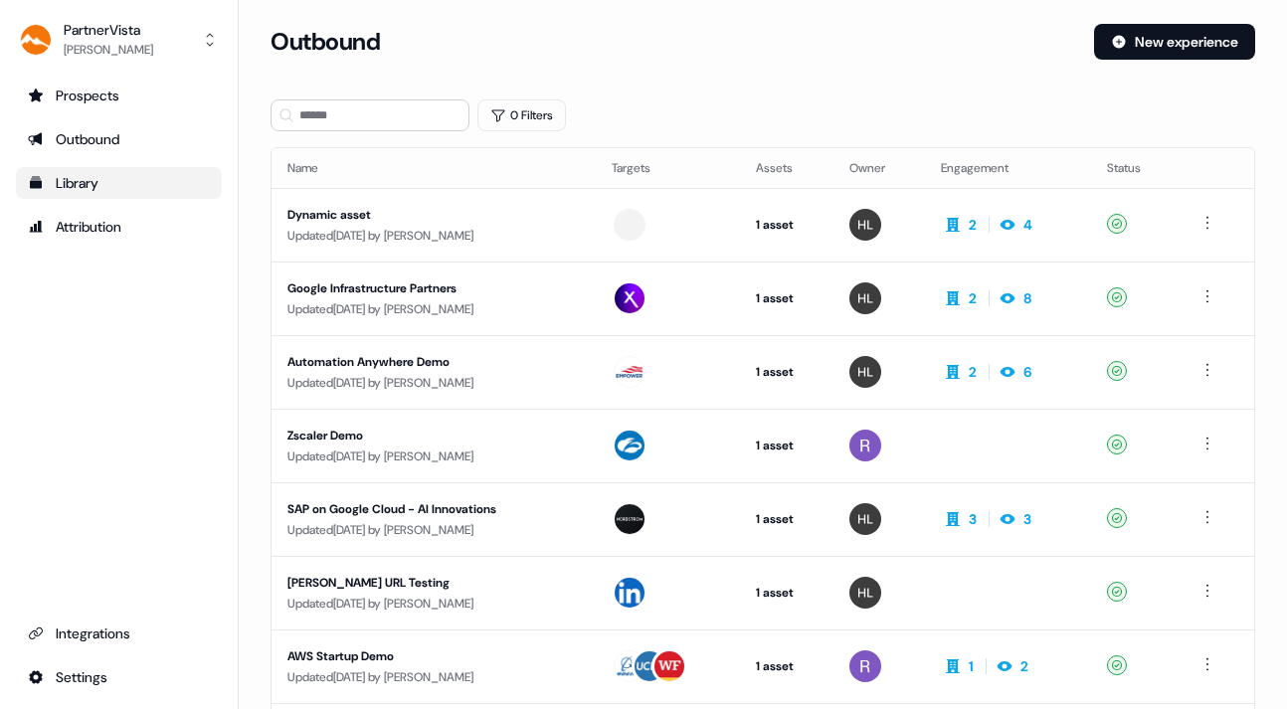
click at [71, 181] on div "Library" at bounding box center [119, 183] width 182 height 20
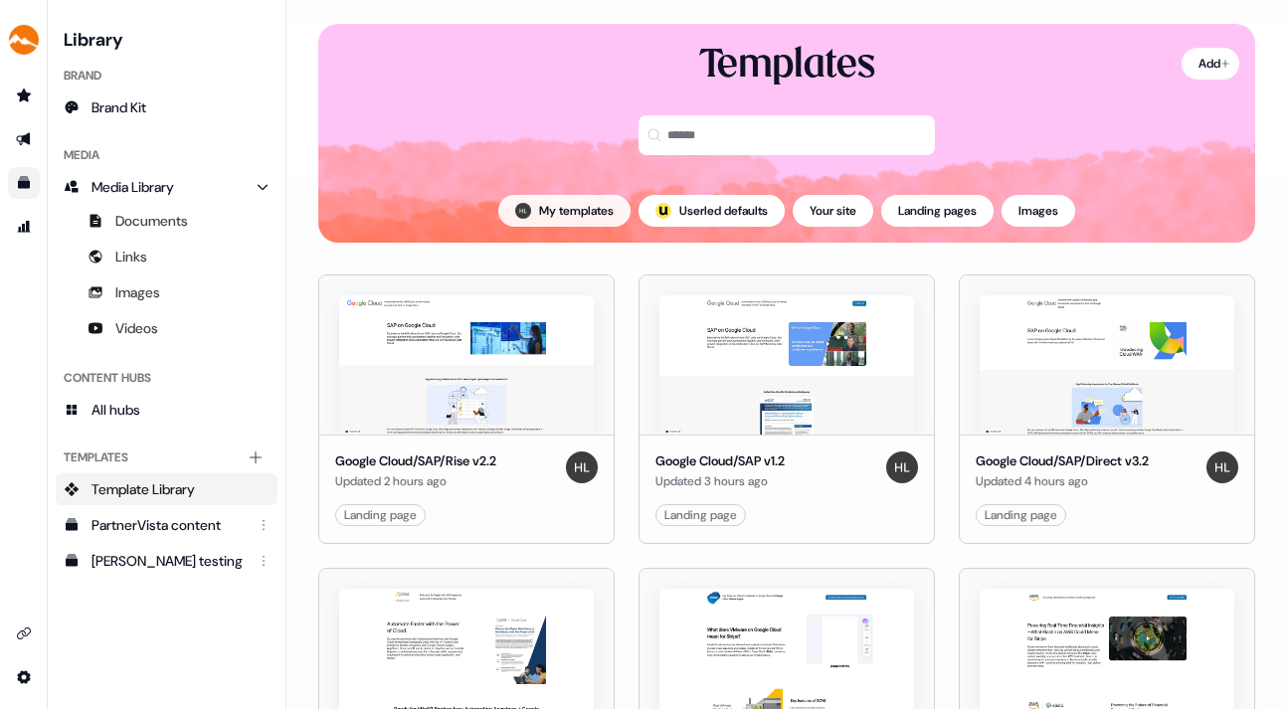
click at [557, 201] on button "My templates" at bounding box center [564, 211] width 132 height 32
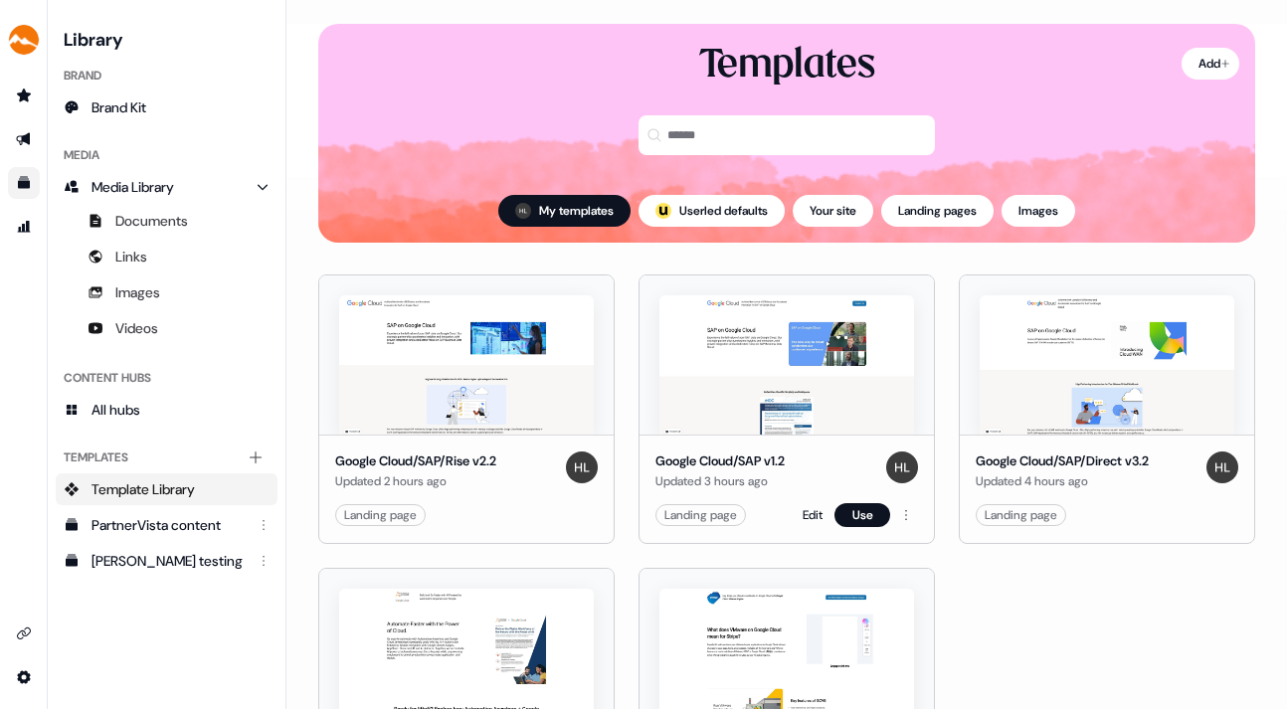
click at [845, 368] on img at bounding box center [786, 364] width 255 height 139
click at [807, 515] on link "Edit" at bounding box center [813, 515] width 20 height 20
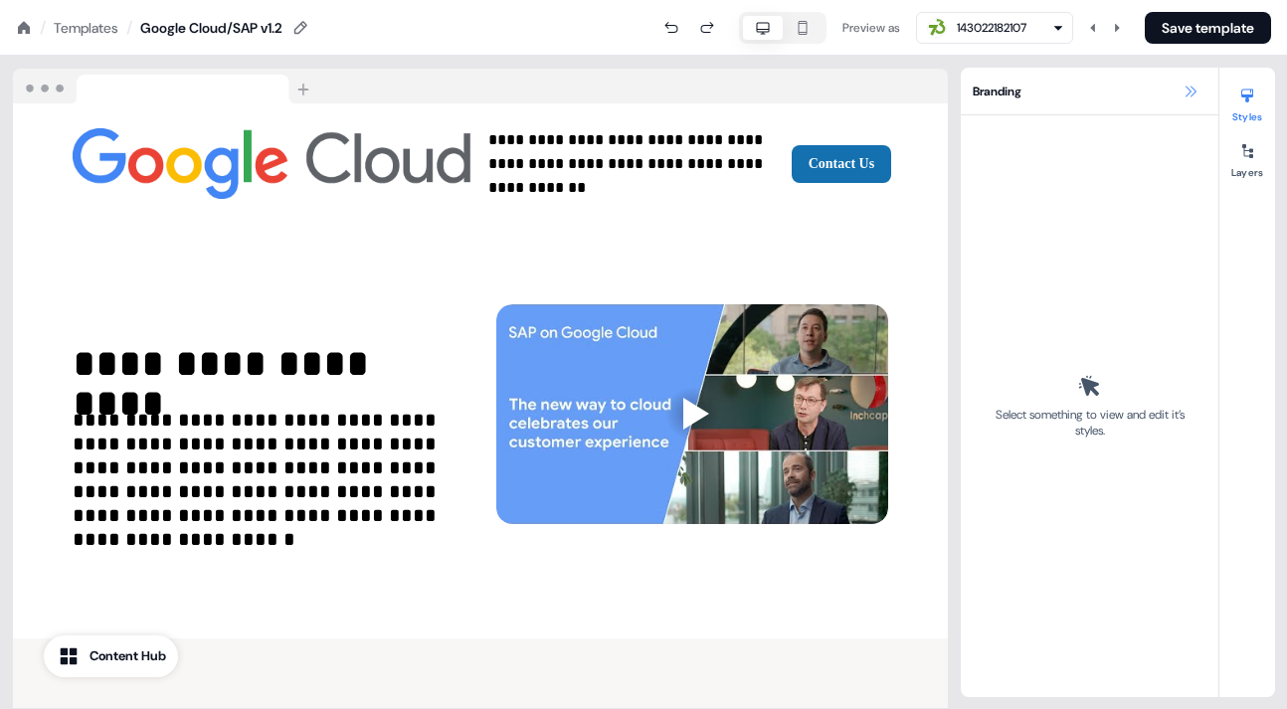
click at [1191, 85] on icon at bounding box center [1190, 92] width 16 height 16
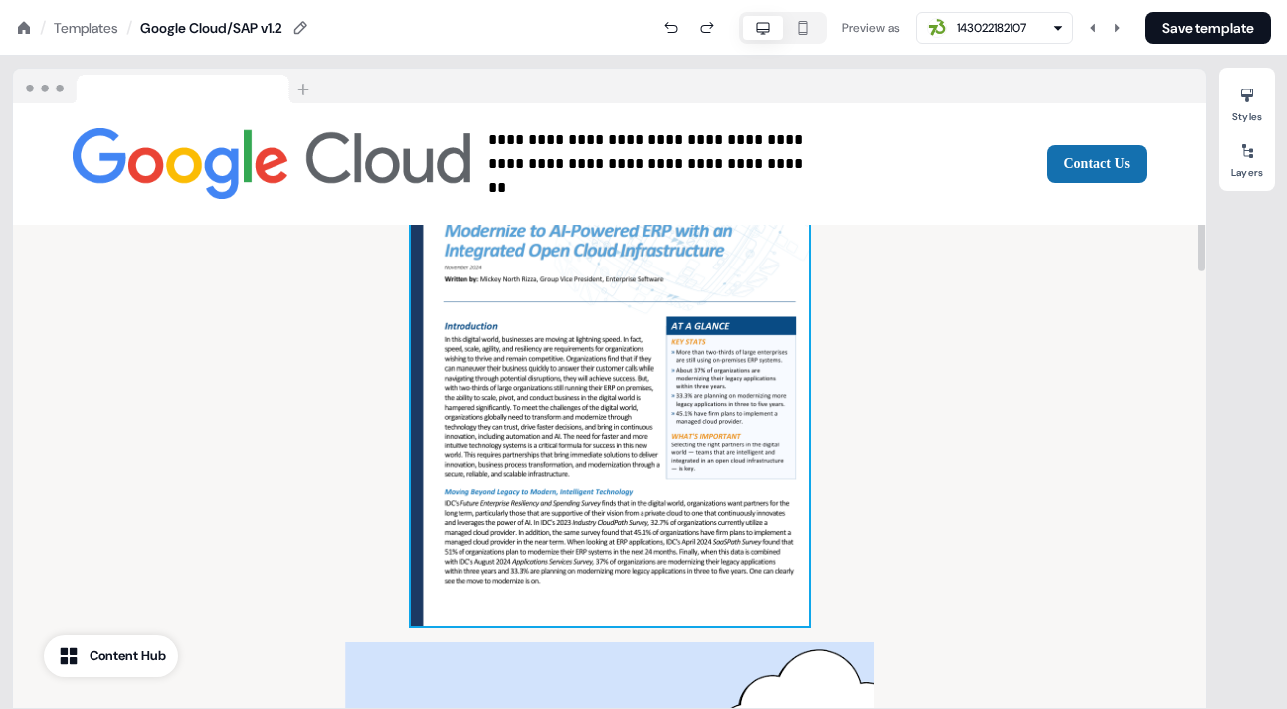
scroll to position [713, 0]
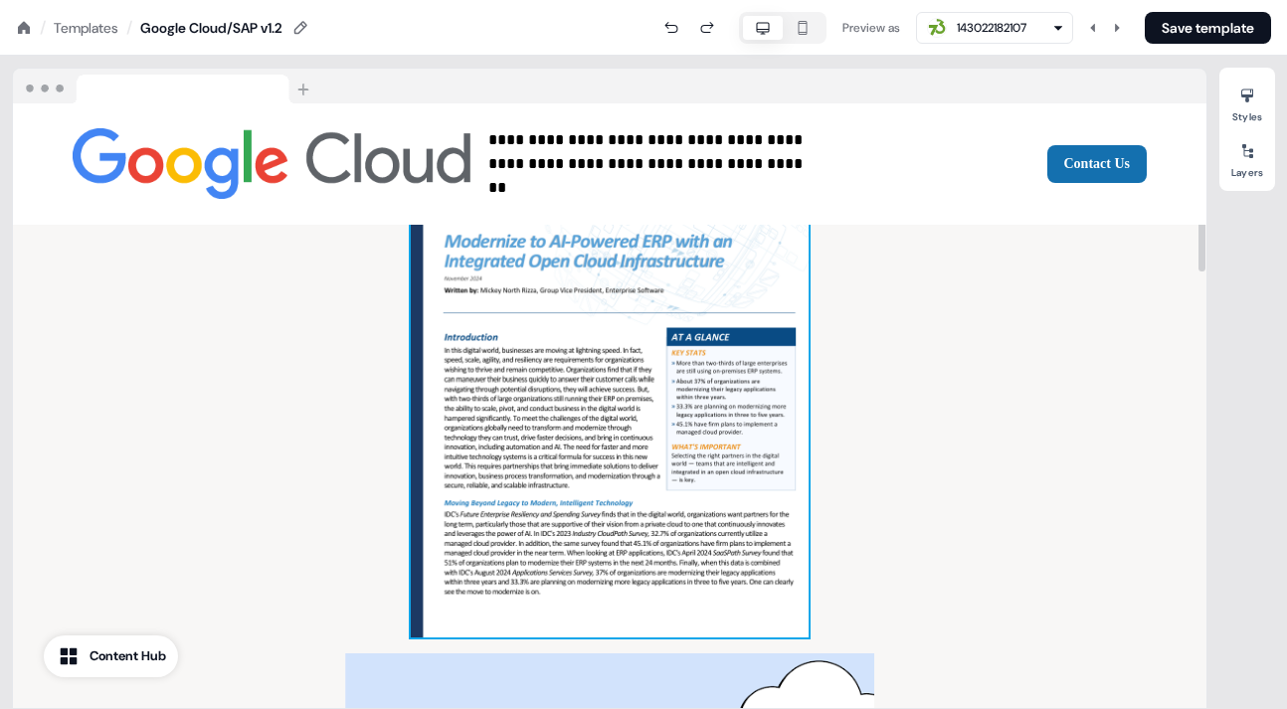
click at [667, 419] on img at bounding box center [610, 377] width 398 height 519
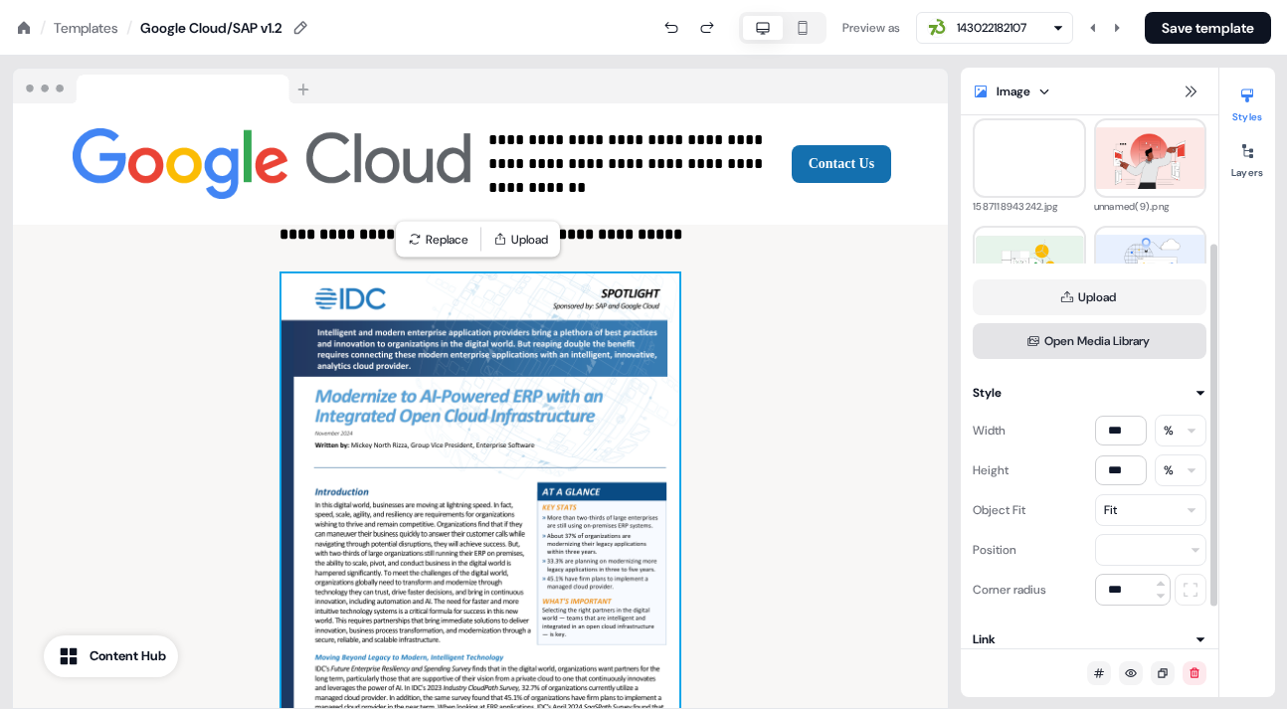
scroll to position [249, 0]
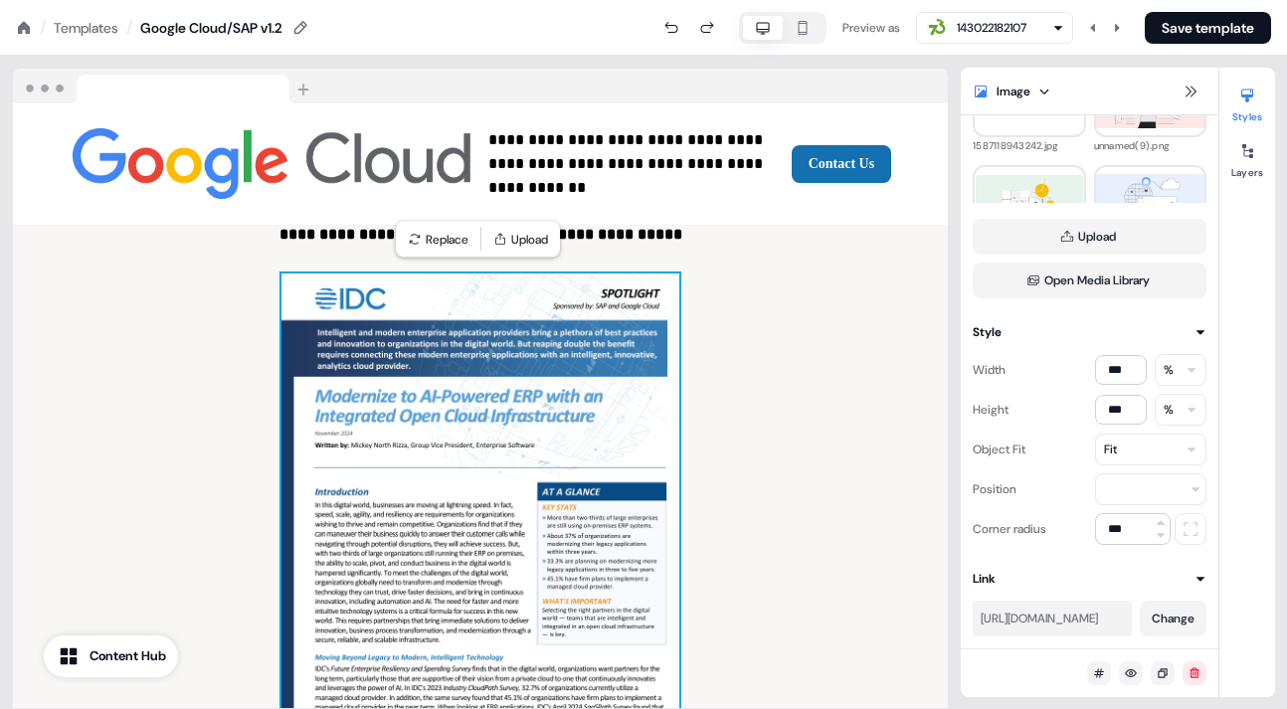
click at [86, 27] on div "Templates" at bounding box center [86, 28] width 65 height 20
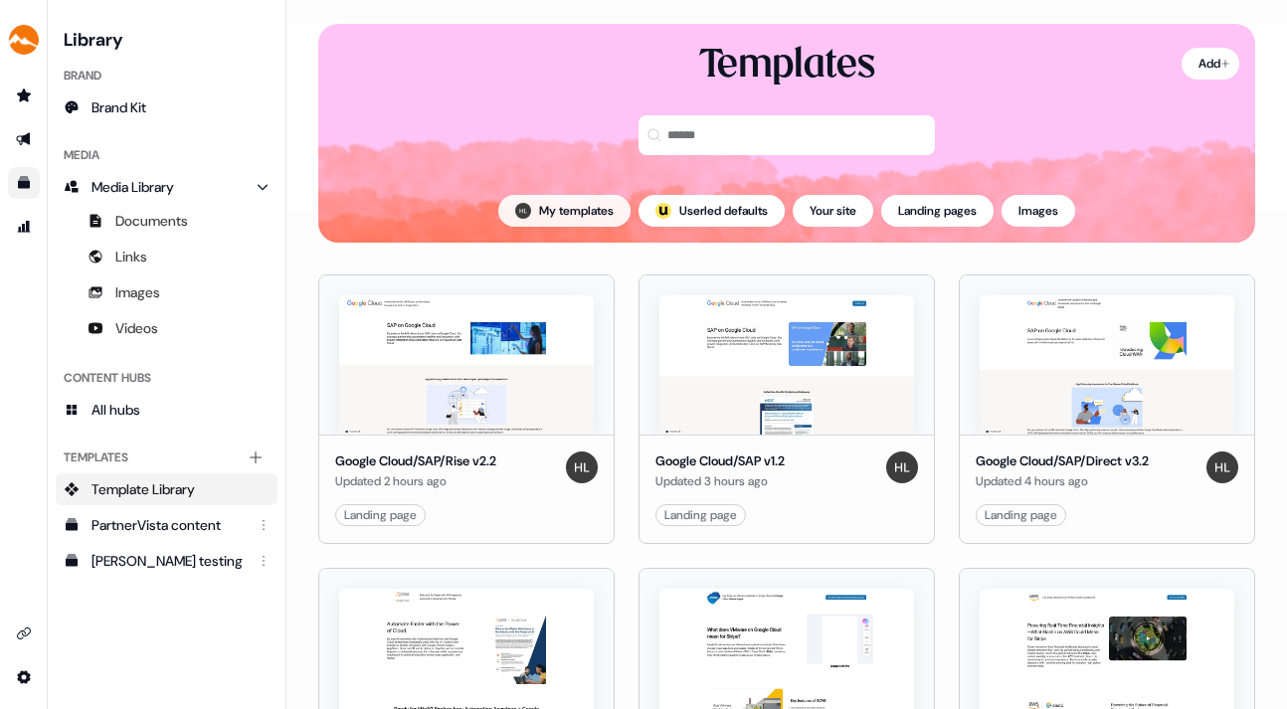
click at [556, 205] on button "My templates" at bounding box center [564, 211] width 132 height 32
